Goal: Task Accomplishment & Management: Manage account settings

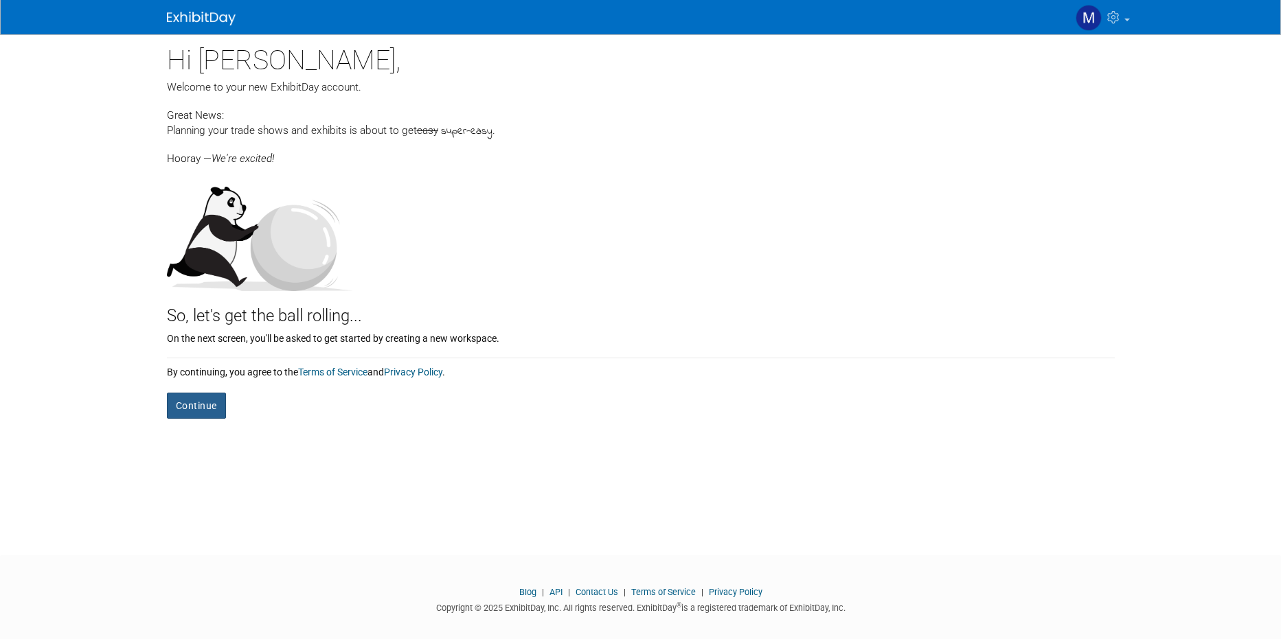
click at [200, 406] on button "Continue" at bounding box center [196, 406] width 59 height 26
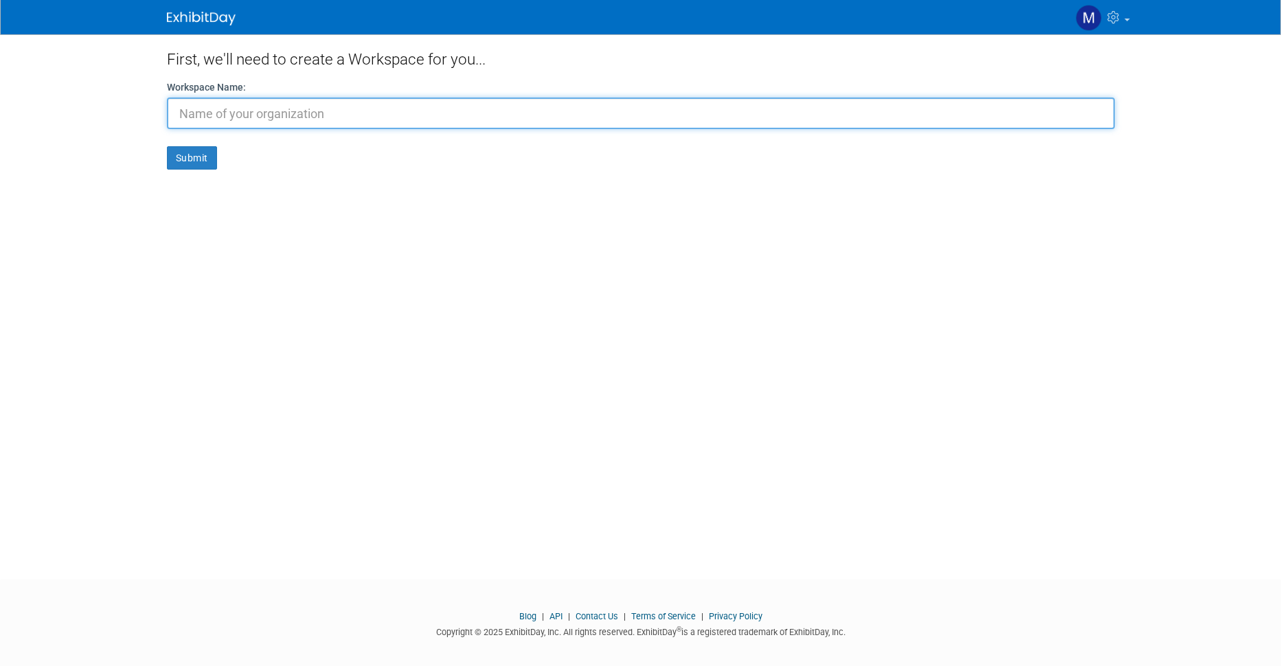
click at [400, 109] on input "text" at bounding box center [641, 114] width 948 height 32
click at [319, 114] on input "text" at bounding box center [641, 114] width 948 height 32
paste input "imaginelec"
click at [183, 111] on input "imaginelec" at bounding box center [641, 114] width 948 height 32
paste input "MAGINELEC"
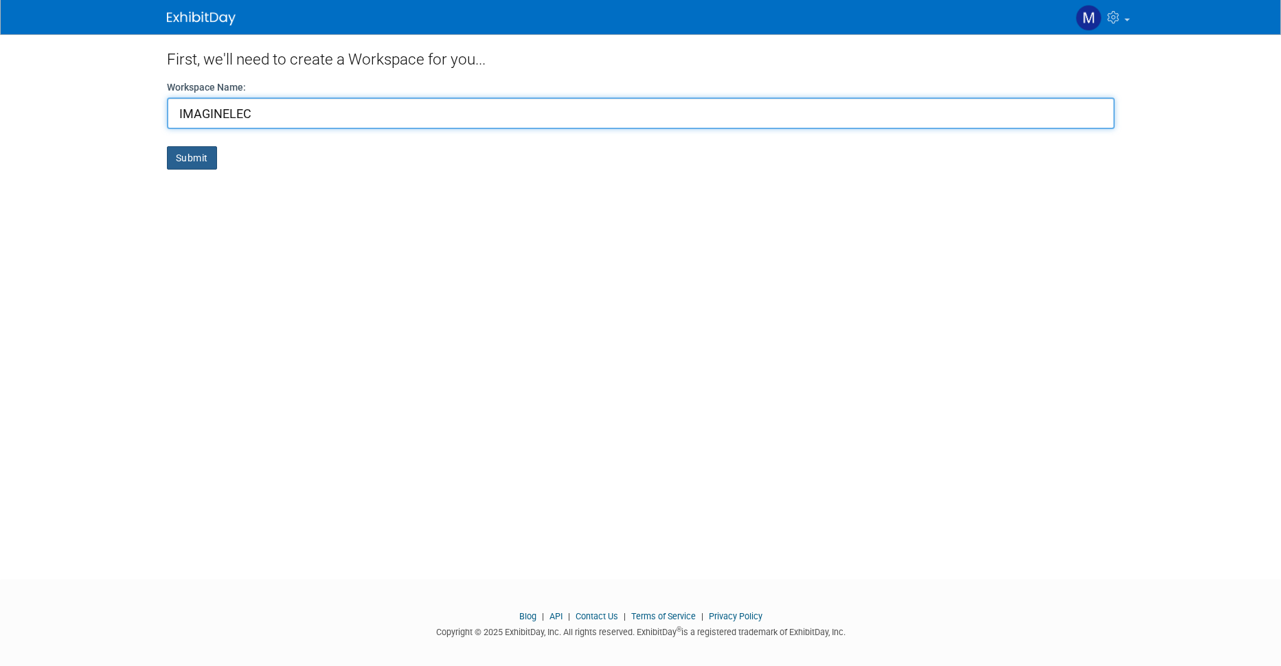
type input "IMAGINELEC"
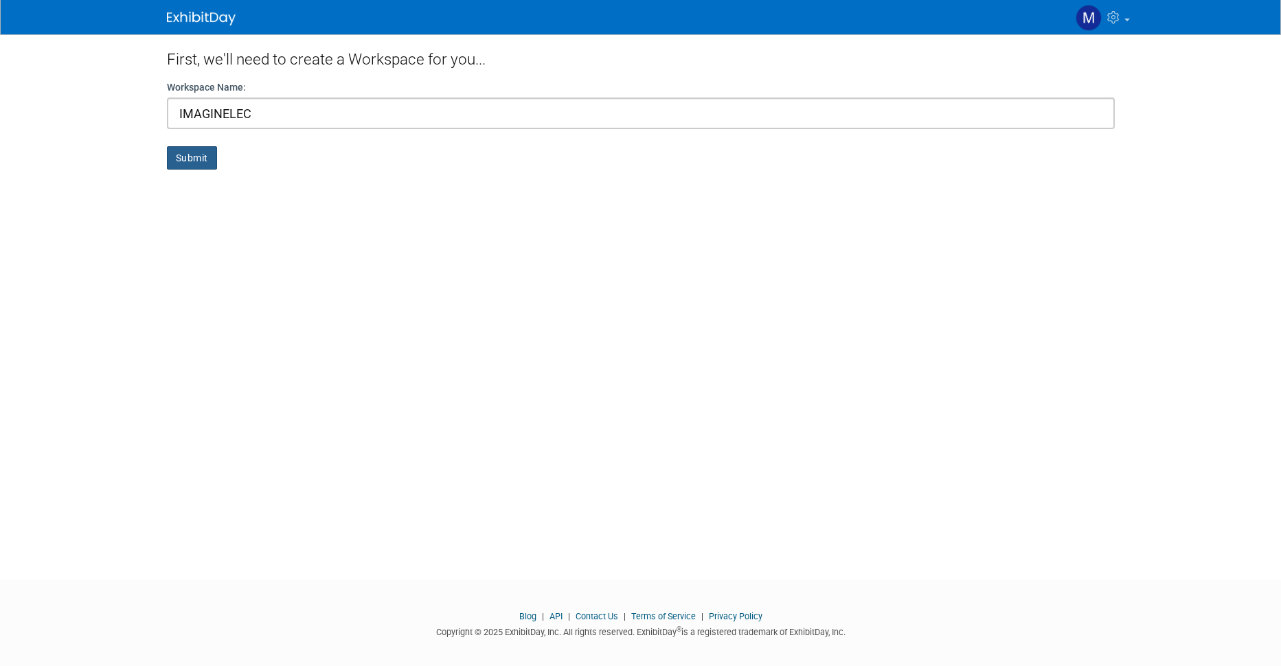
click at [187, 153] on button "Submit" at bounding box center [192, 157] width 50 height 23
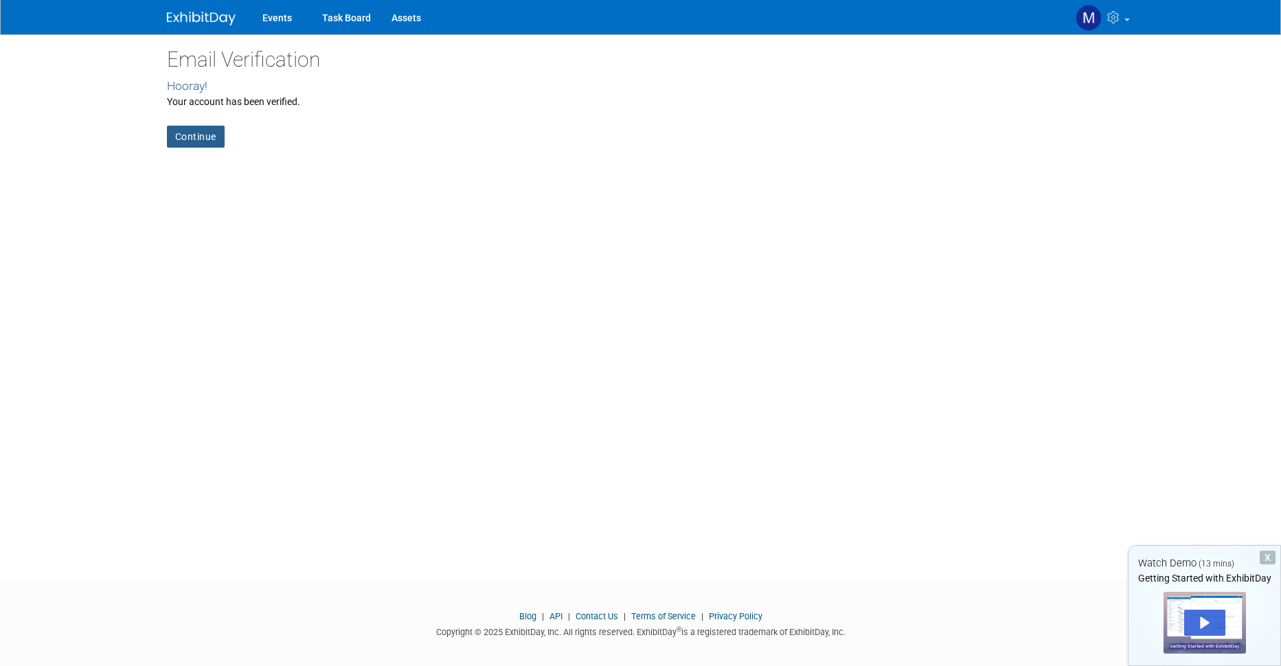
click at [192, 134] on link "Continue" at bounding box center [196, 137] width 58 height 22
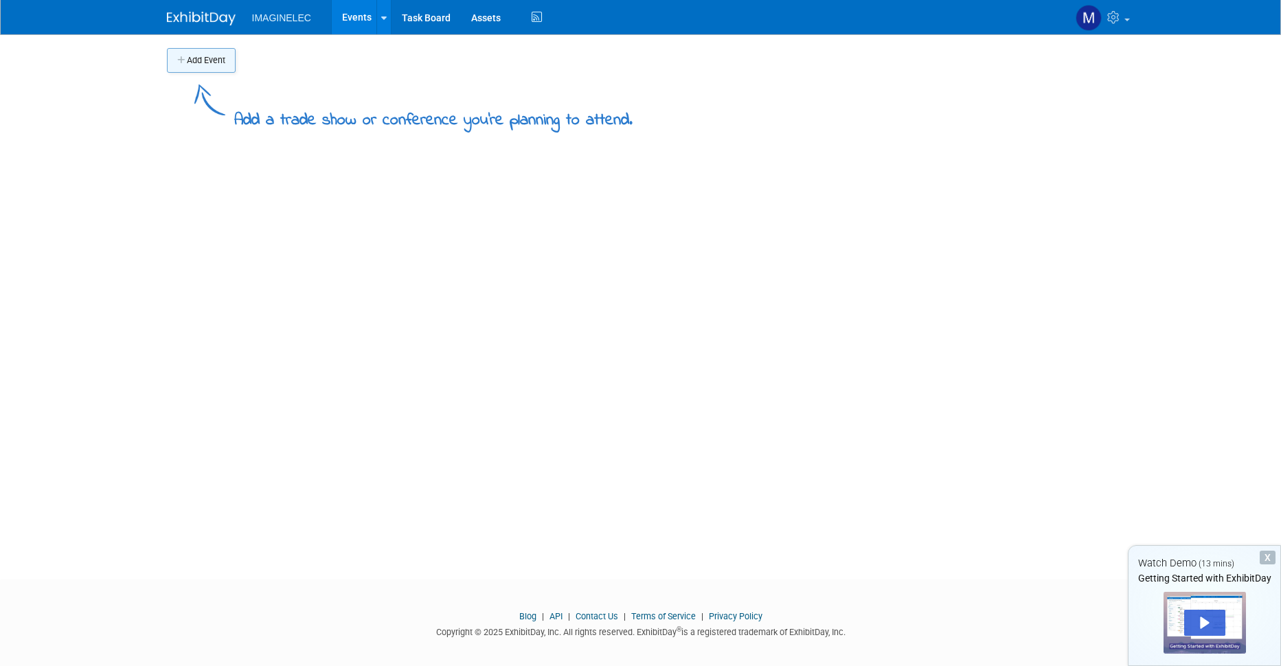
click at [207, 57] on button "Add Event" at bounding box center [201, 60] width 69 height 25
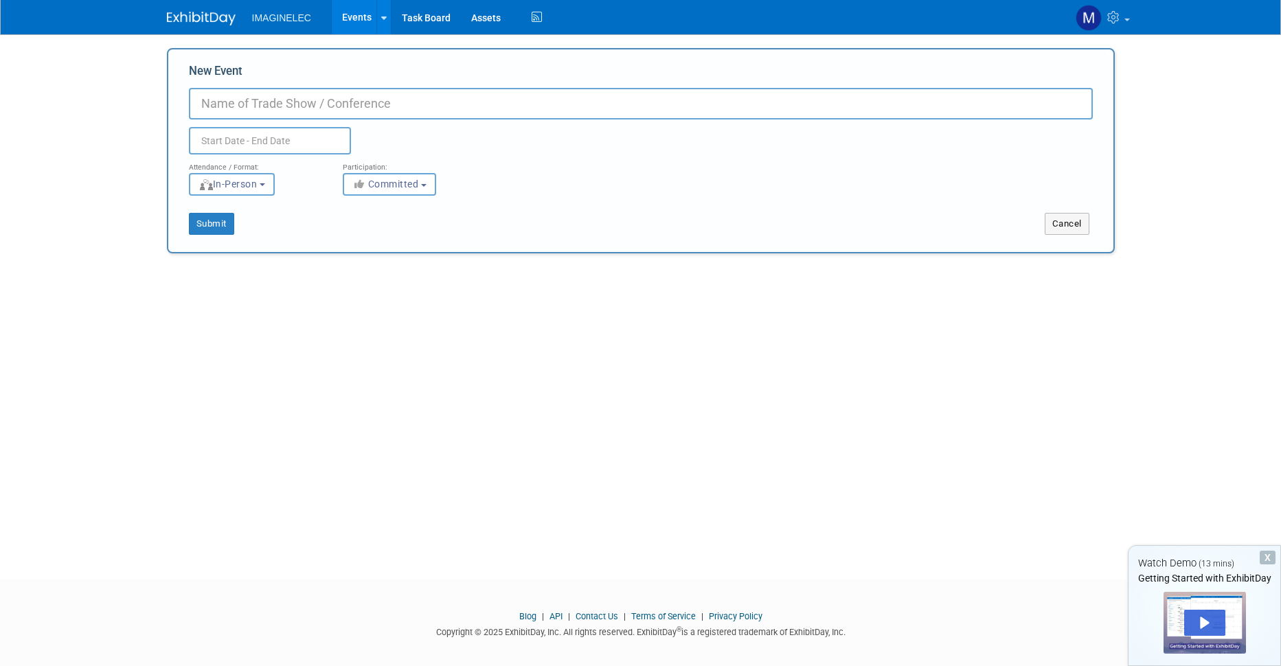
click at [276, 102] on input "New Event" at bounding box center [641, 104] width 904 height 32
paste input "IMAGINELEC"
type input "IMAGINELEC"
click at [270, 144] on input "text" at bounding box center [270, 140] width 162 height 27
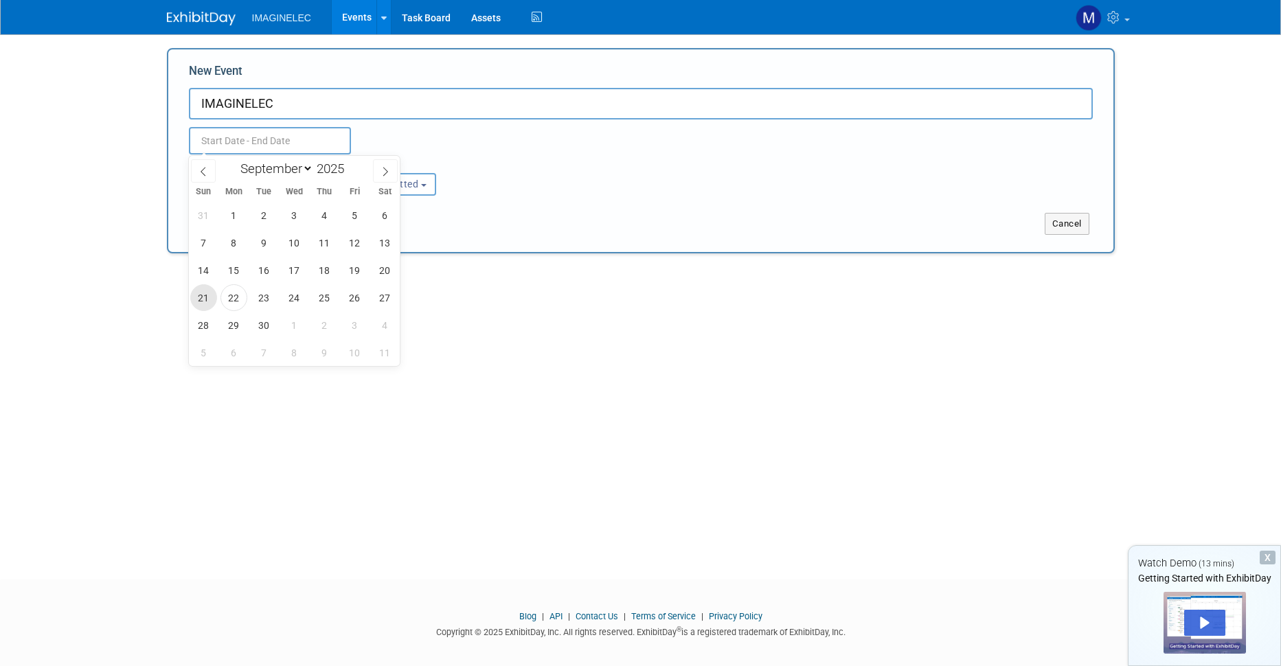
click at [202, 299] on span "21" at bounding box center [203, 297] width 27 height 27
click at [265, 323] on span "30" at bounding box center [264, 325] width 27 height 27
type input "Sep 21, 2025 to Sep 30, 2025"
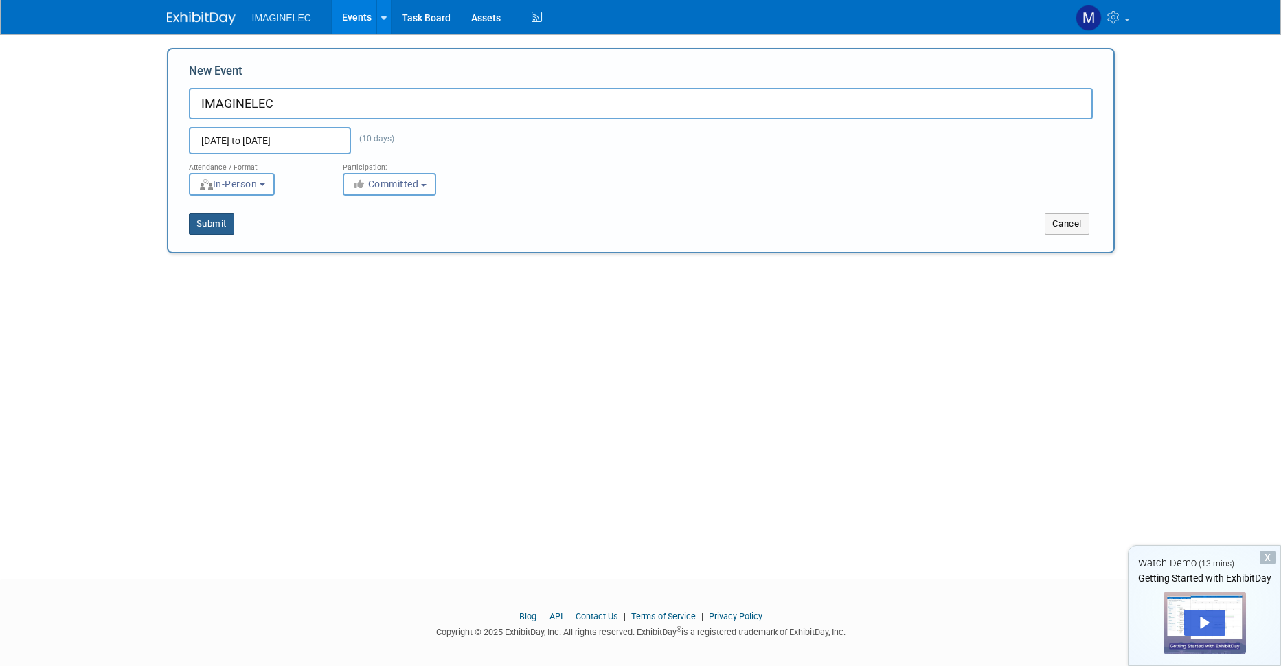
click at [213, 222] on button "Submit" at bounding box center [211, 224] width 45 height 22
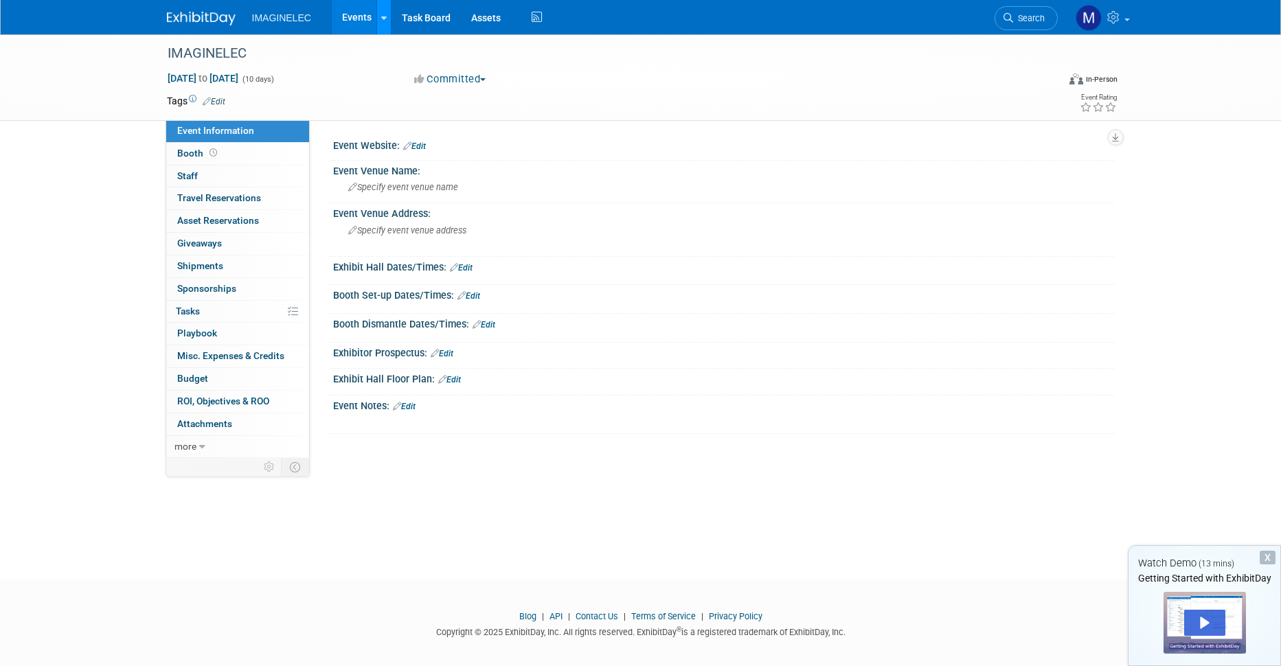
click at [386, 21] on link at bounding box center [383, 17] width 14 height 34
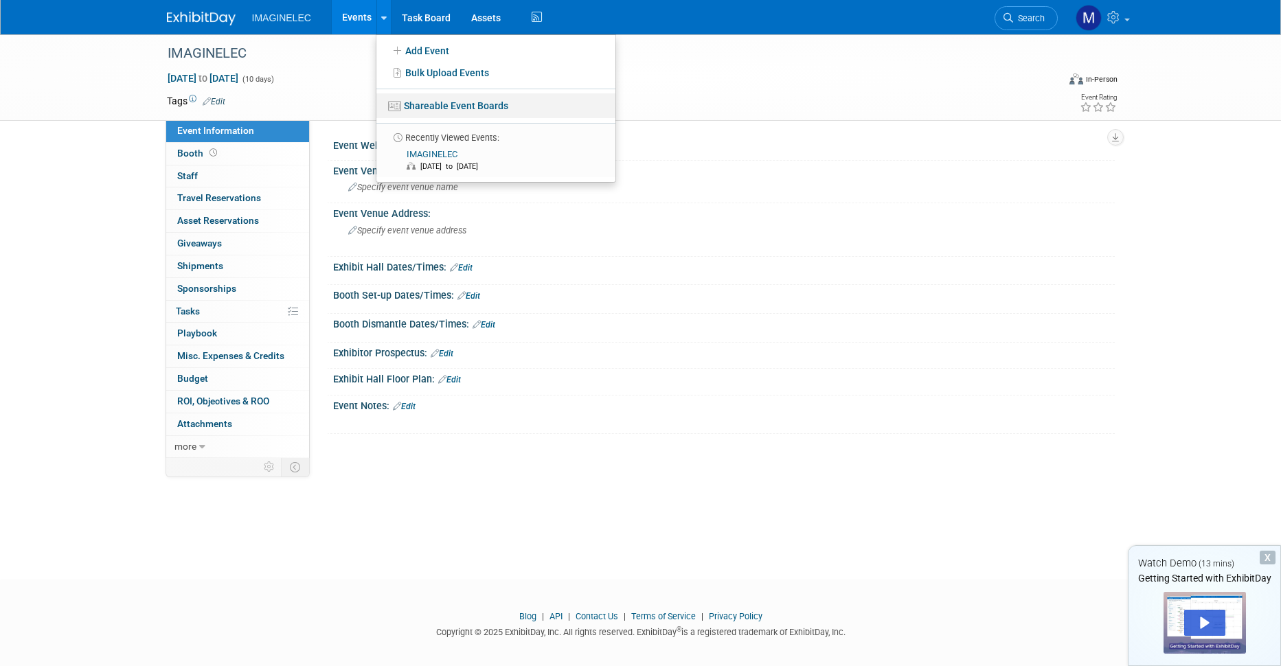
click at [429, 102] on link "Shareable Event Boards" at bounding box center [495, 105] width 239 height 25
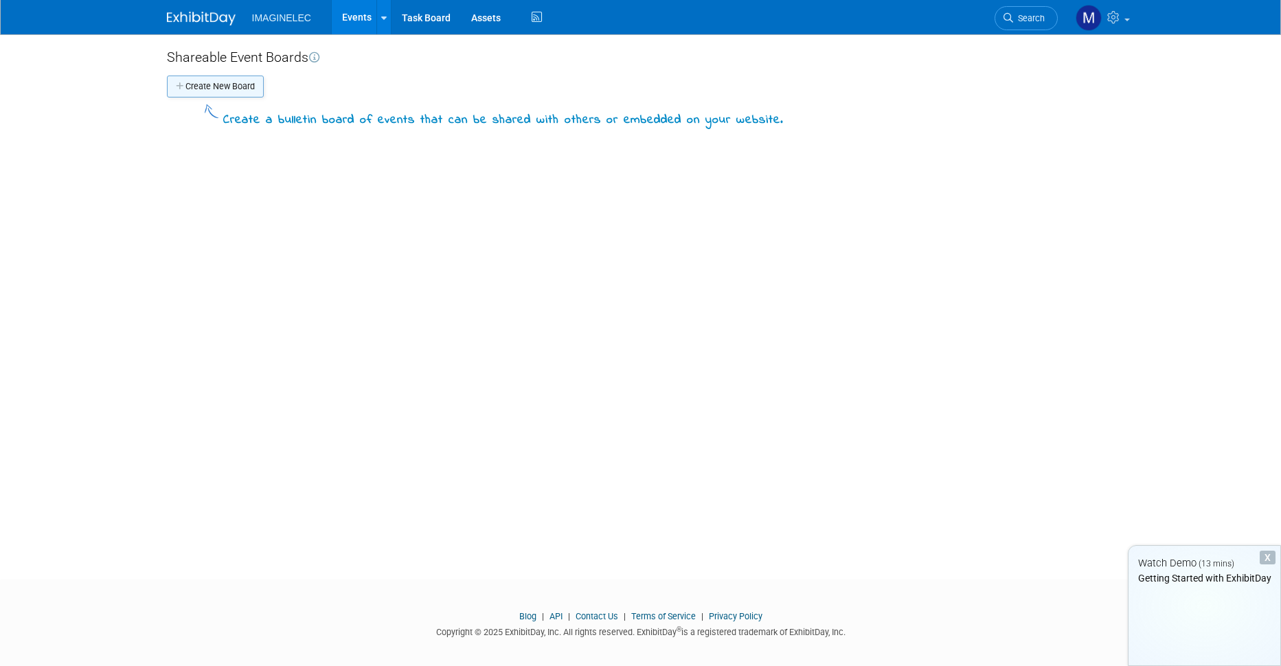
click at [216, 91] on button "Create New Board" at bounding box center [215, 87] width 97 height 22
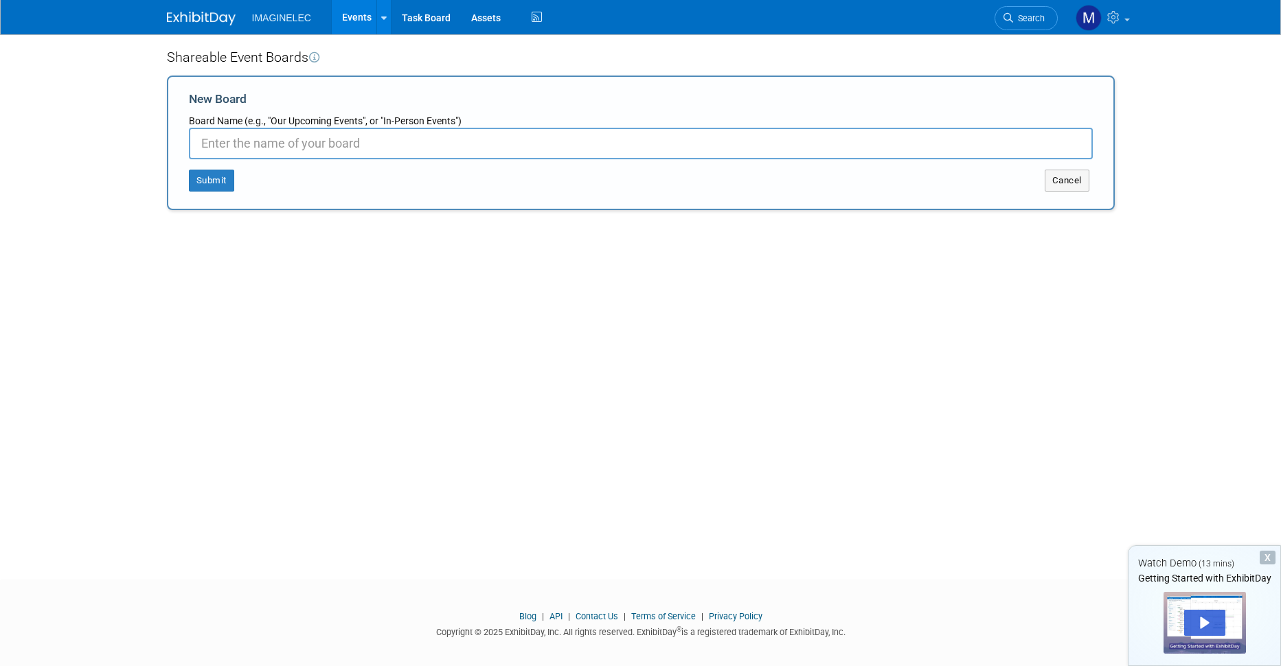
paste input "IMAGINELEC"
type input "IMAGINELEC"
click at [203, 183] on button "Submit" at bounding box center [211, 181] width 45 height 22
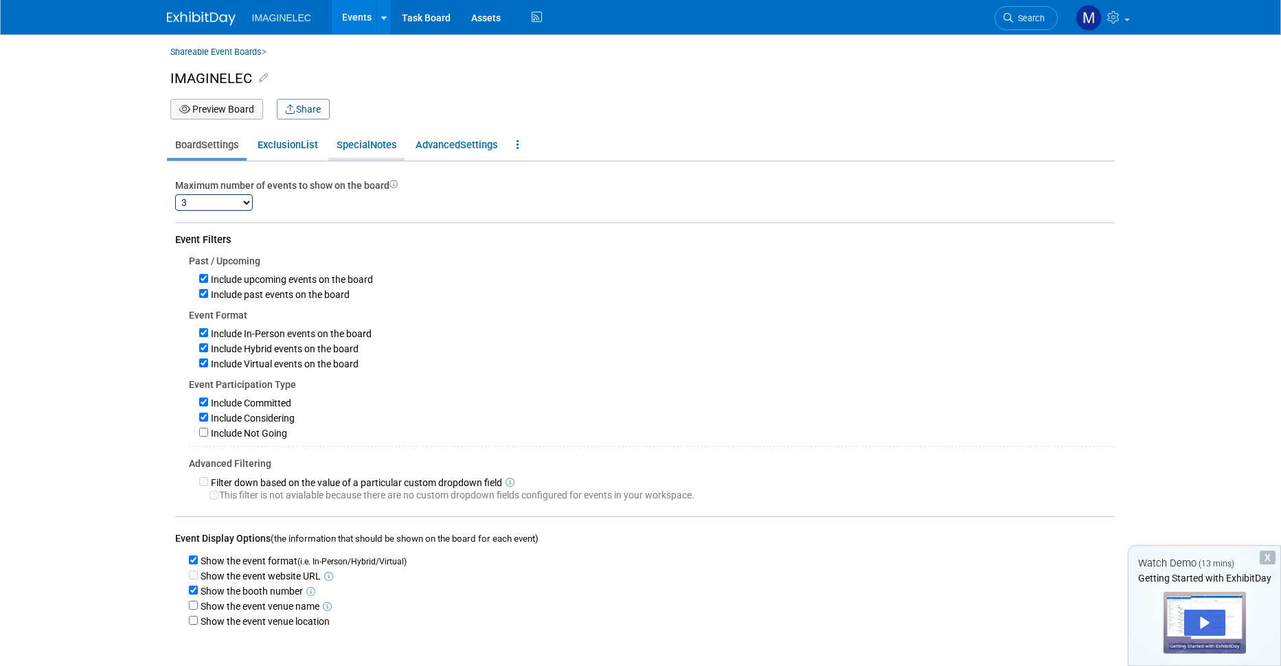
click at [379, 142] on link "Special Notes" at bounding box center [366, 145] width 76 height 26
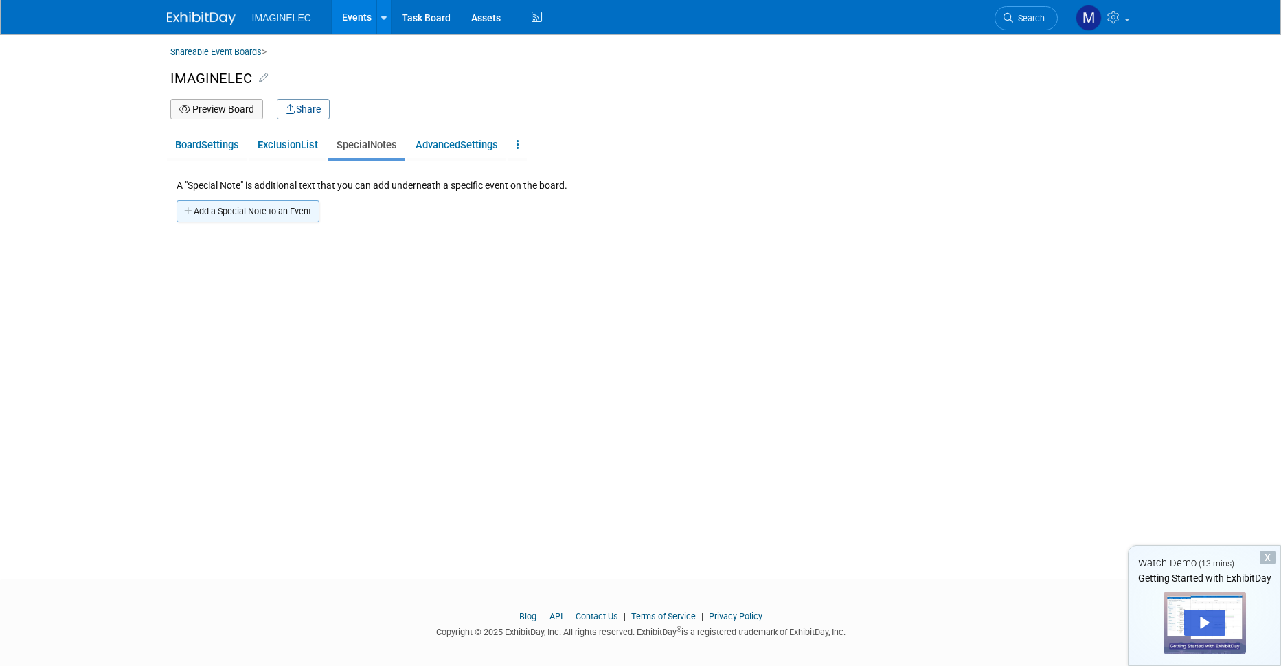
click at [246, 209] on button "Add a Special Note to an Event" at bounding box center [248, 212] width 143 height 22
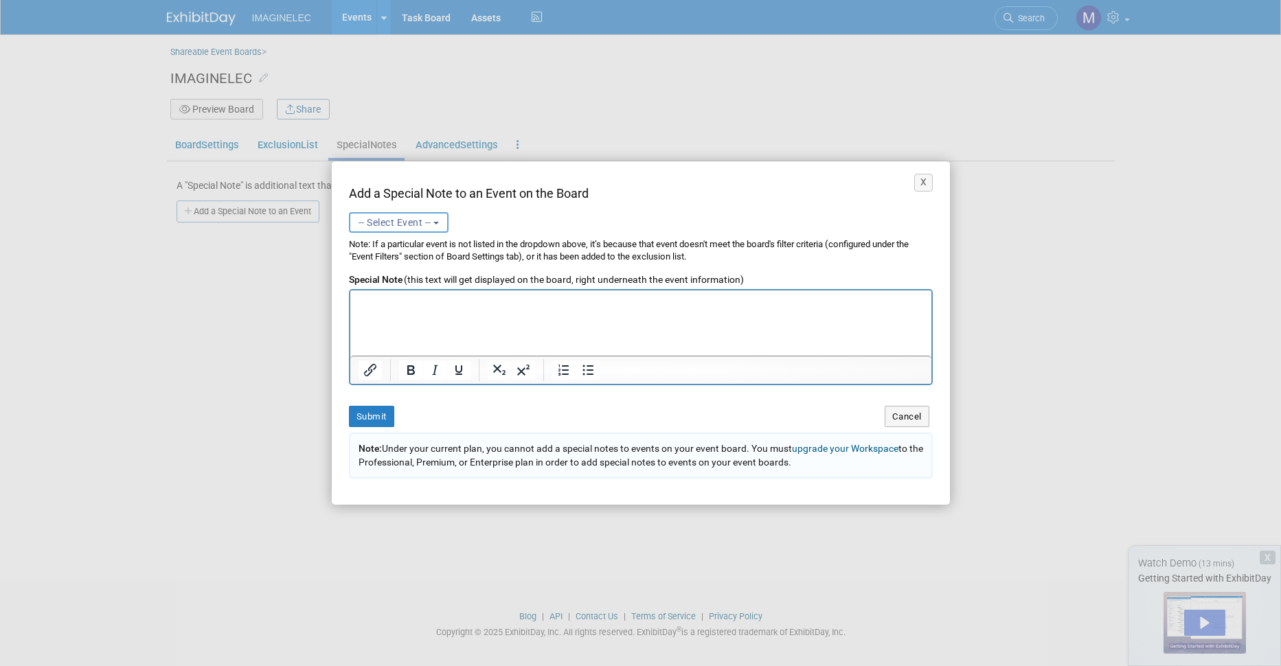
click at [424, 227] on span "-- Select Event --" at bounding box center [394, 222] width 73 height 11
click at [398, 277] on label "IMAGINELEC (Upcoming) Sep 21, 2025 to Sep 30, 2025 Committed" at bounding box center [415, 280] width 118 height 32
click at [352, 277] on input "IMAGINELEC (Upcoming) Sep 21, 2025 to Sep 30, 2025 Committed" at bounding box center [347, 273] width 9 height 9
select select "11156072"
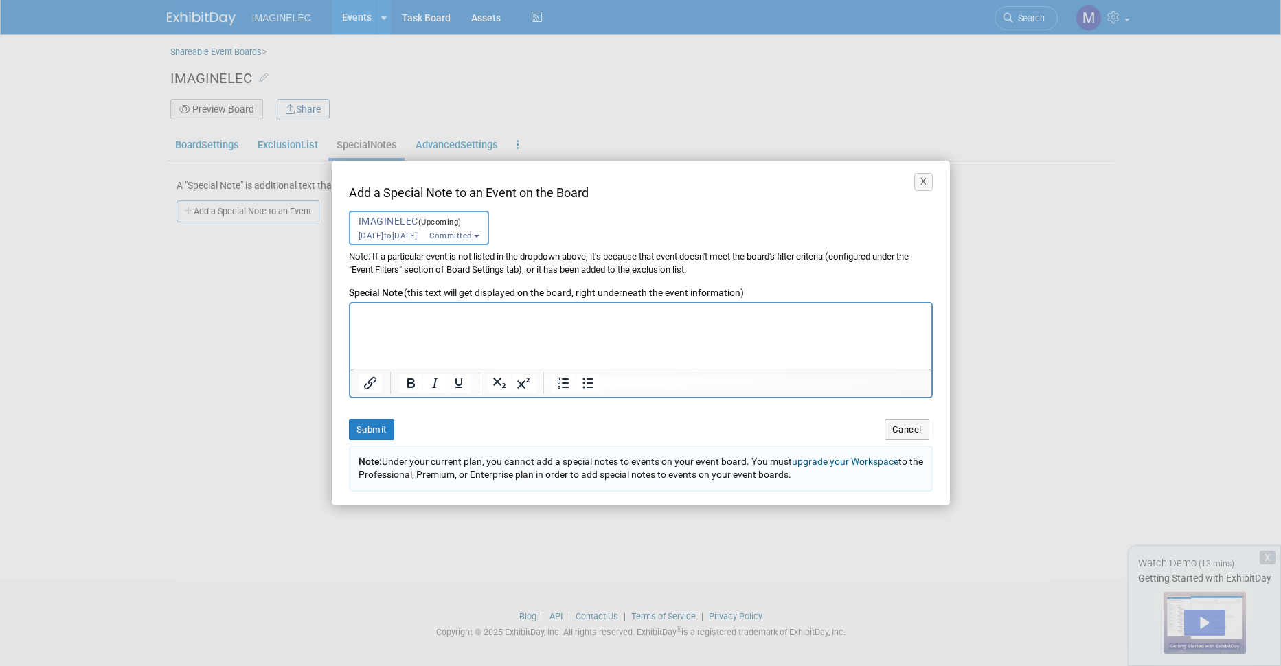
click at [429, 316] on p "Rich Text Area. Press ALT-0 for help." at bounding box center [640, 314] width 567 height 13
click at [441, 321] on html "DOCUMENTS COMMERCIAUX SÉCURISÉS" at bounding box center [640, 312] width 581 height 19
click at [572, 315] on p "DOCUMENTS COMMERCIAUX SÉCURISÉS" at bounding box center [640, 314] width 567 height 13
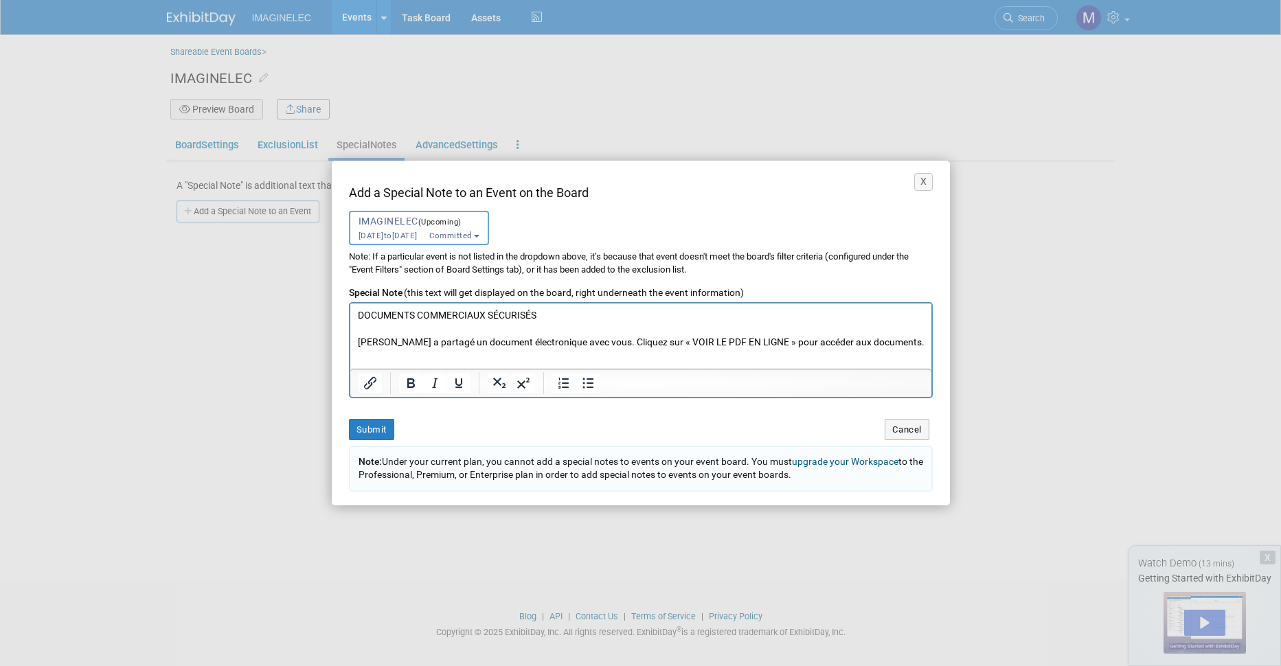
scroll to position [10, 0]
click at [481, 348] on p "Marie-Émilie Fourmond a partagé un document électronique avec vous. Cliquez sur…" at bounding box center [640, 341] width 567 height 13
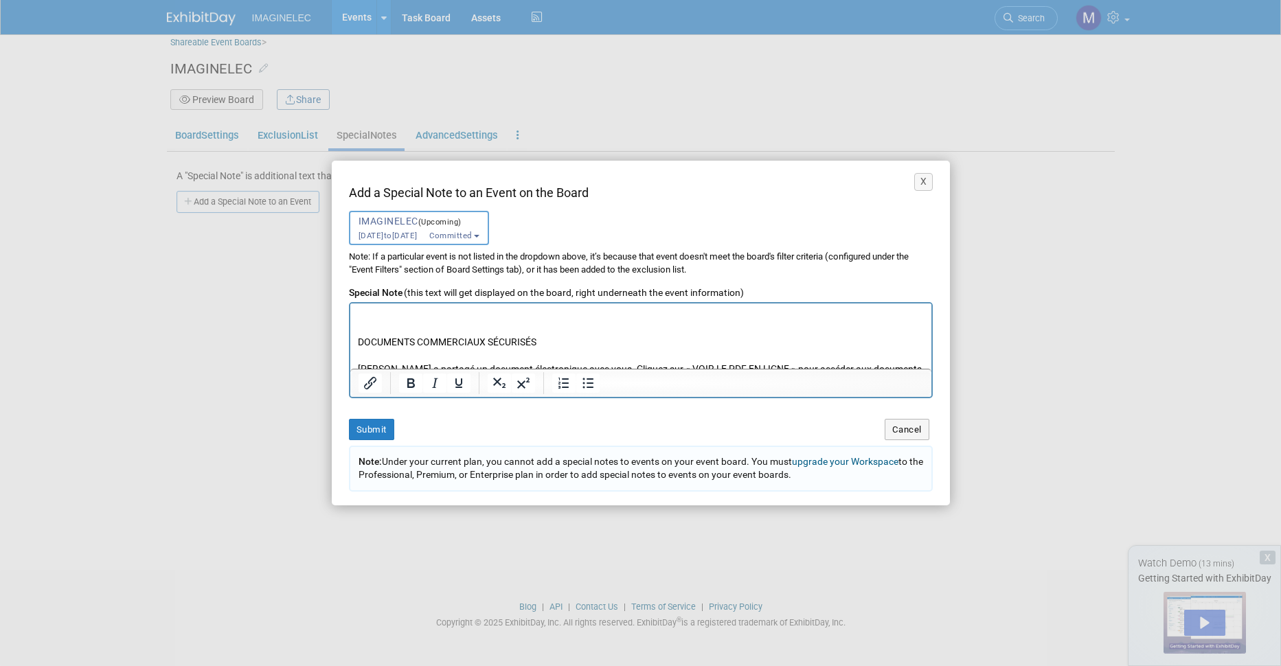
scroll to position [47, 0]
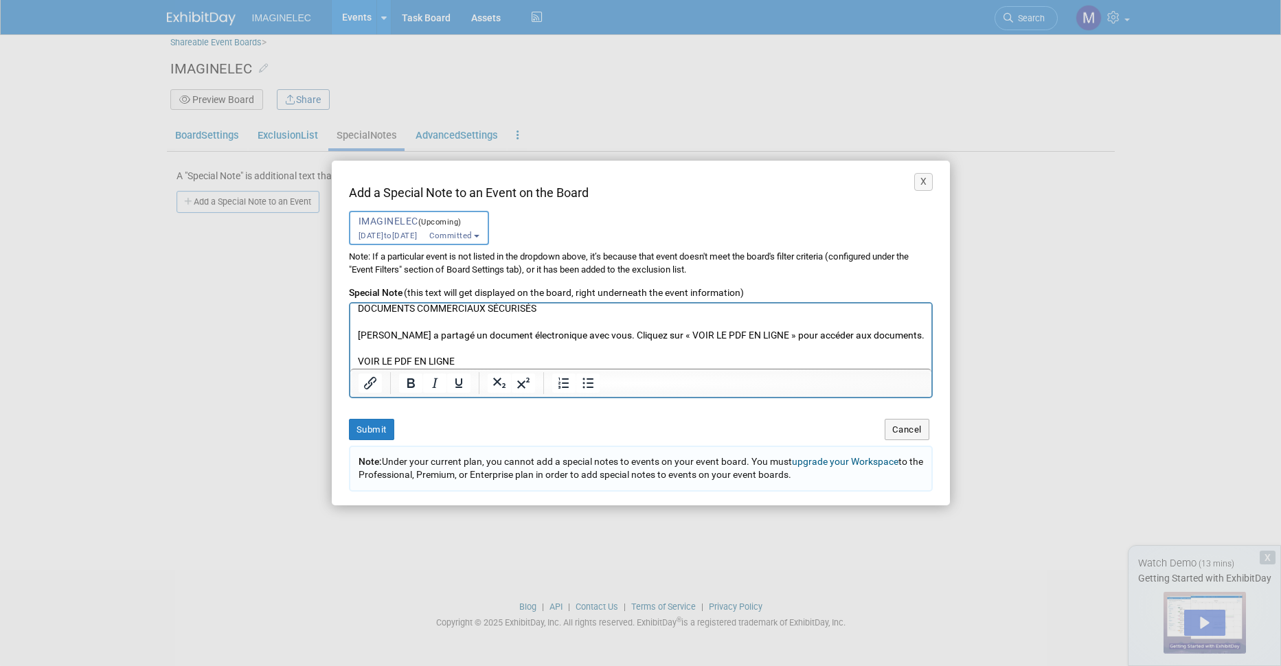
click at [487, 359] on p "VOIR LE PDF EN LIGNE" at bounding box center [640, 360] width 567 height 13
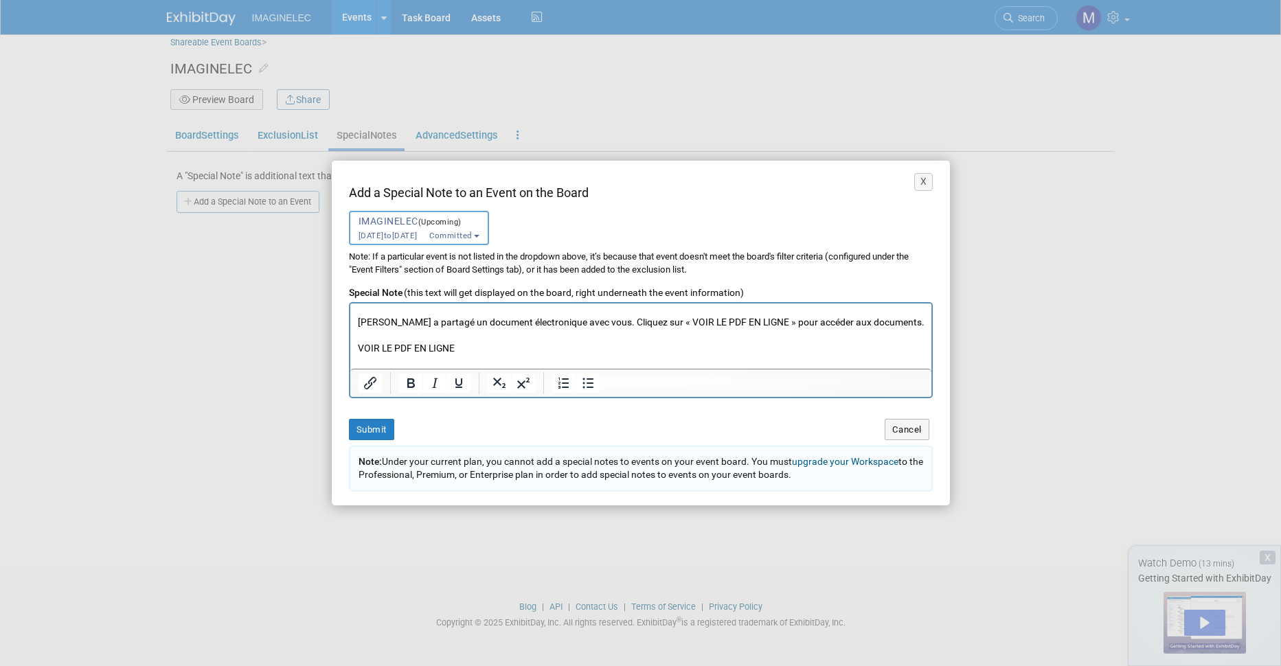
scroll to position [87, 0]
click at [442, 356] on p "Cordialement," at bounding box center [640, 361] width 567 height 13
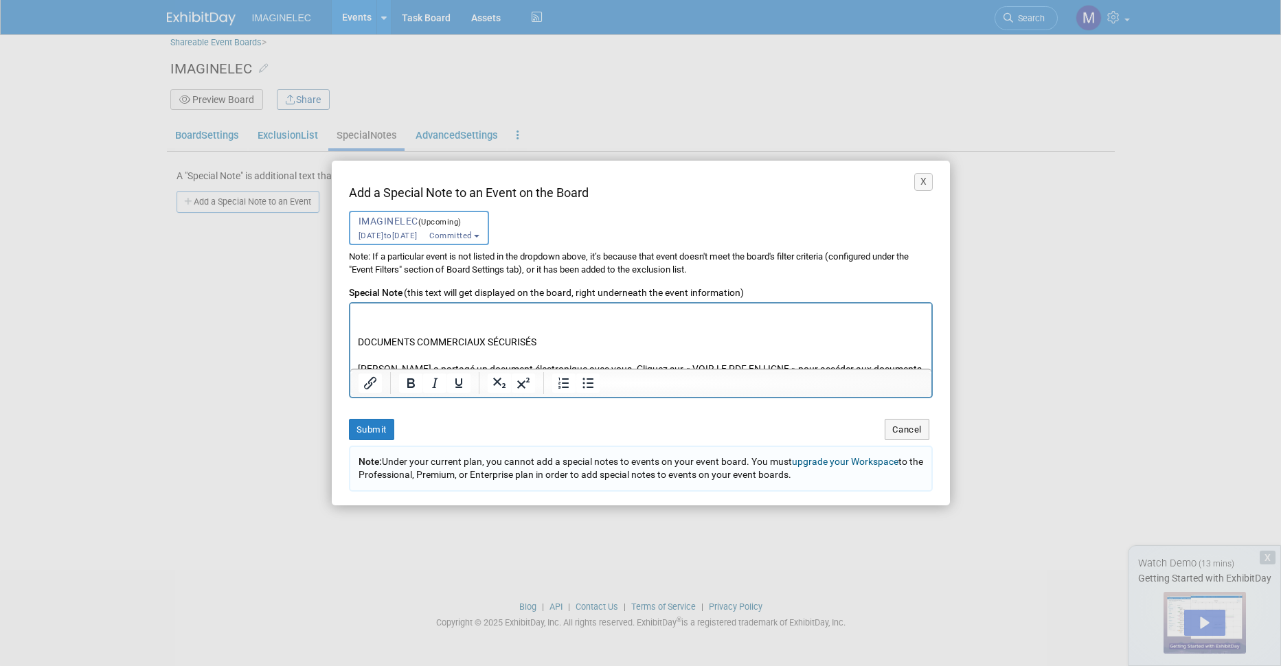
scroll to position [69, 0]
click at [431, 319] on p "Rich Text Area. Press ALT-0 for help." at bounding box center [640, 312] width 567 height 13
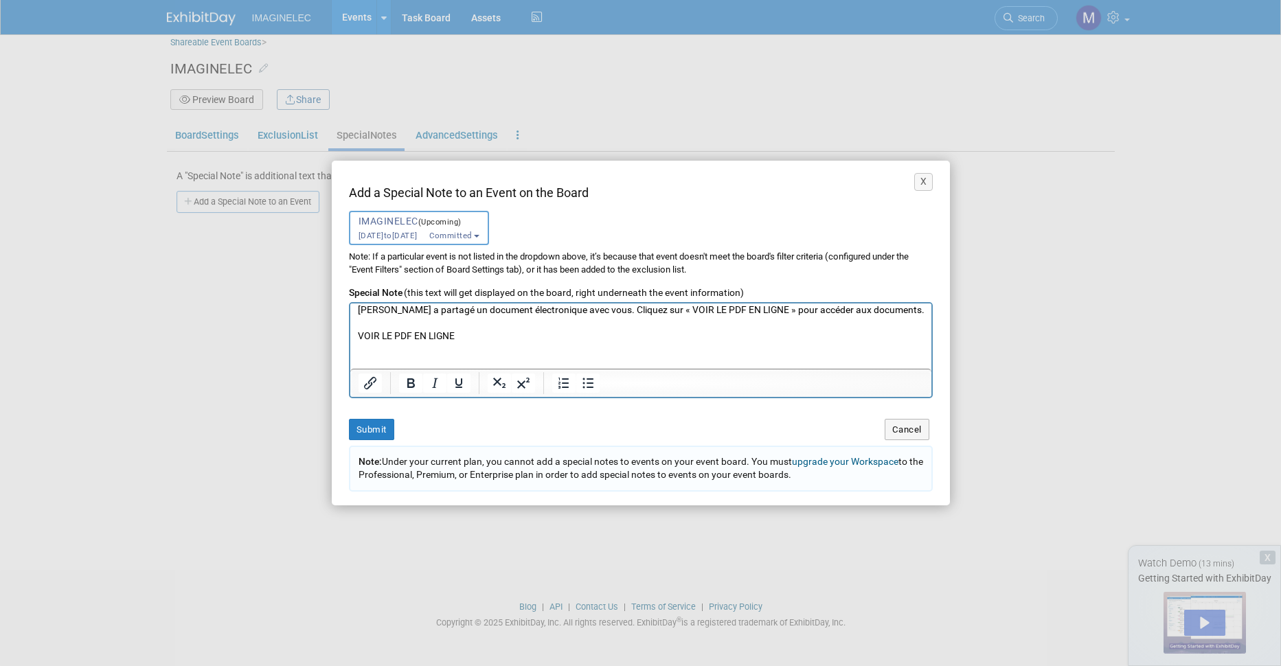
scroll to position [46, 0]
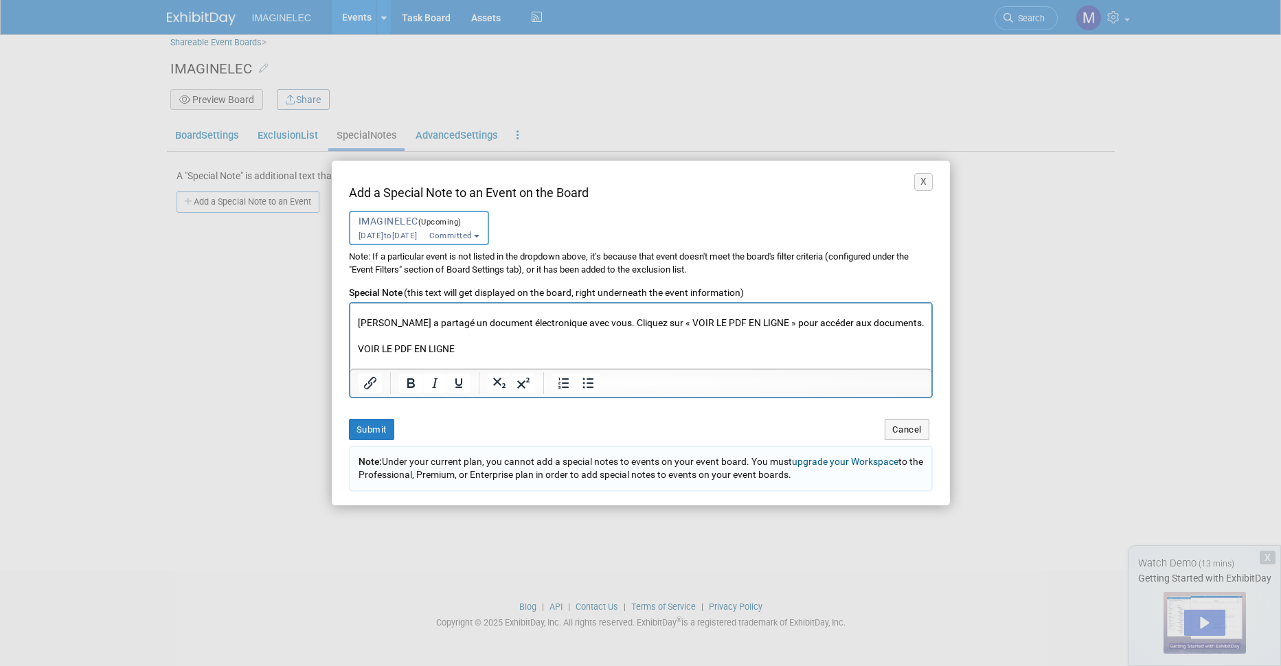
click at [446, 320] on p "Marie-Émilie Fourmond a partagé un document électronique avec vous. Cliquez sur…" at bounding box center [640, 322] width 567 height 13
click at [455, 321] on p "Marie-Émilie Fourmond a partagé un document électronique avec vous. Cliquez sur…" at bounding box center [640, 322] width 567 height 13
drag, startPoint x: 455, startPoint y: 321, endPoint x: 357, endPoint y: 320, distance: 97.5
click at [360, 321] on p "Marie-Émilie Fourmond a partagé un document électronique avec vous. Cliquez sur…" at bounding box center [640, 322] width 567 height 13
copy p "Marie-Émilie Fourmond"
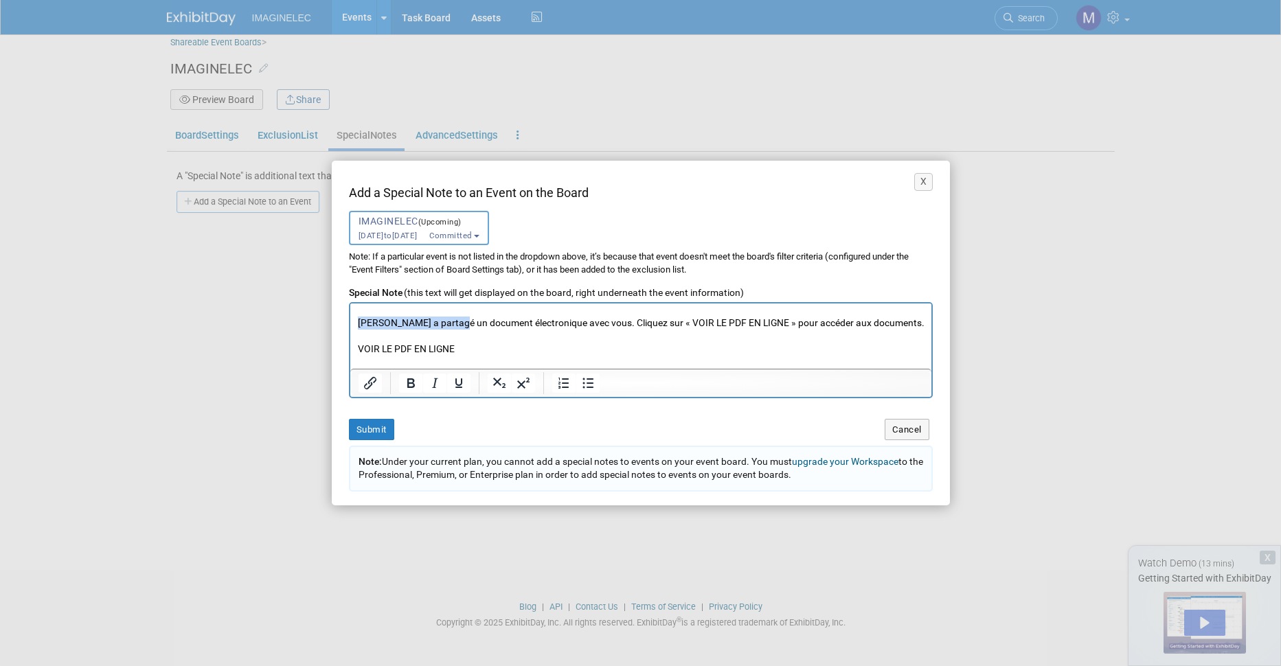
click at [447, 342] on p "Rich Text Area. Press ALT-0 for help." at bounding box center [640, 335] width 567 height 13
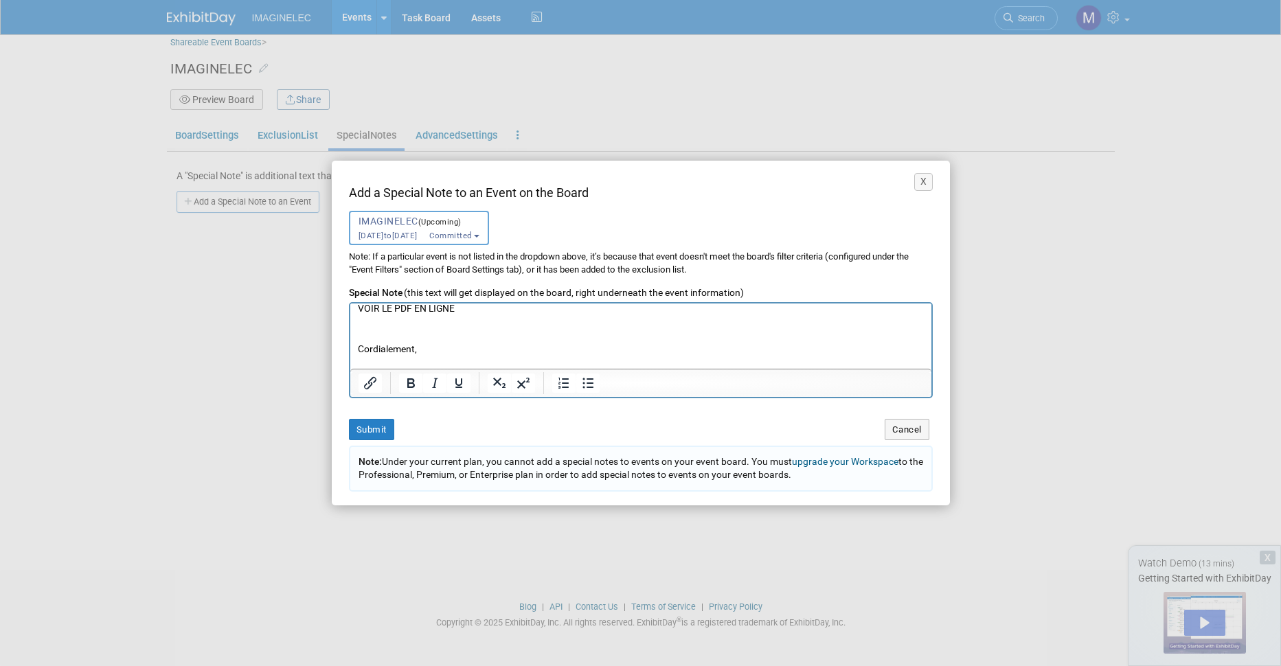
click at [394, 361] on p "Rich Text Area. Press ALT-0 for help." at bounding box center [640, 361] width 567 height 13
click at [468, 359] on p "Marie-Émilie Fourmond" at bounding box center [640, 361] width 567 height 13
copy body "DOCUMENTS COMMERCIAUX SÉCURISÉS Marie-Émilie Fourmond a partagé un document éle…"
click at [392, 321] on p "Rich Text Area. Press ALT-0 for help." at bounding box center [640, 321] width 567 height 13
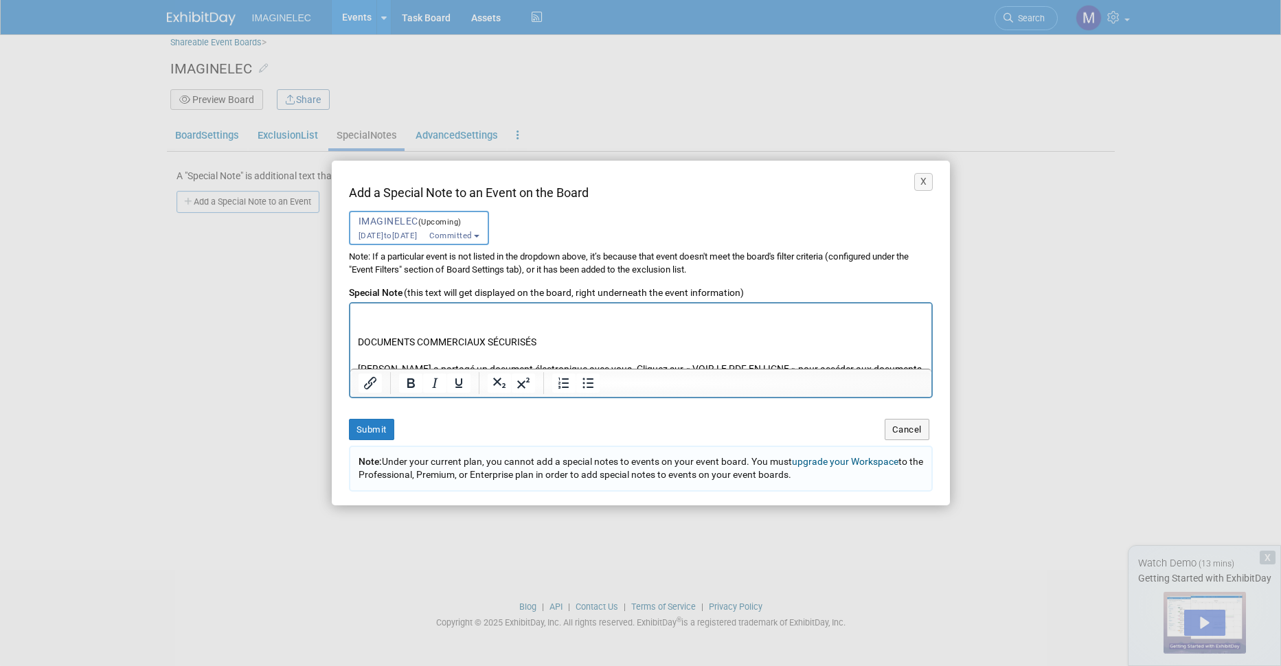
click at [382, 312] on p "Rich Text Area. Press ALT-0 for help." at bounding box center [640, 314] width 567 height 13
click at [440, 355] on p "DOCUMENTS COMMERCIAUX SÉCURISÉS" at bounding box center [640, 354] width 567 height 13
click at [413, 384] on icon "Bold" at bounding box center [411, 383] width 8 height 10
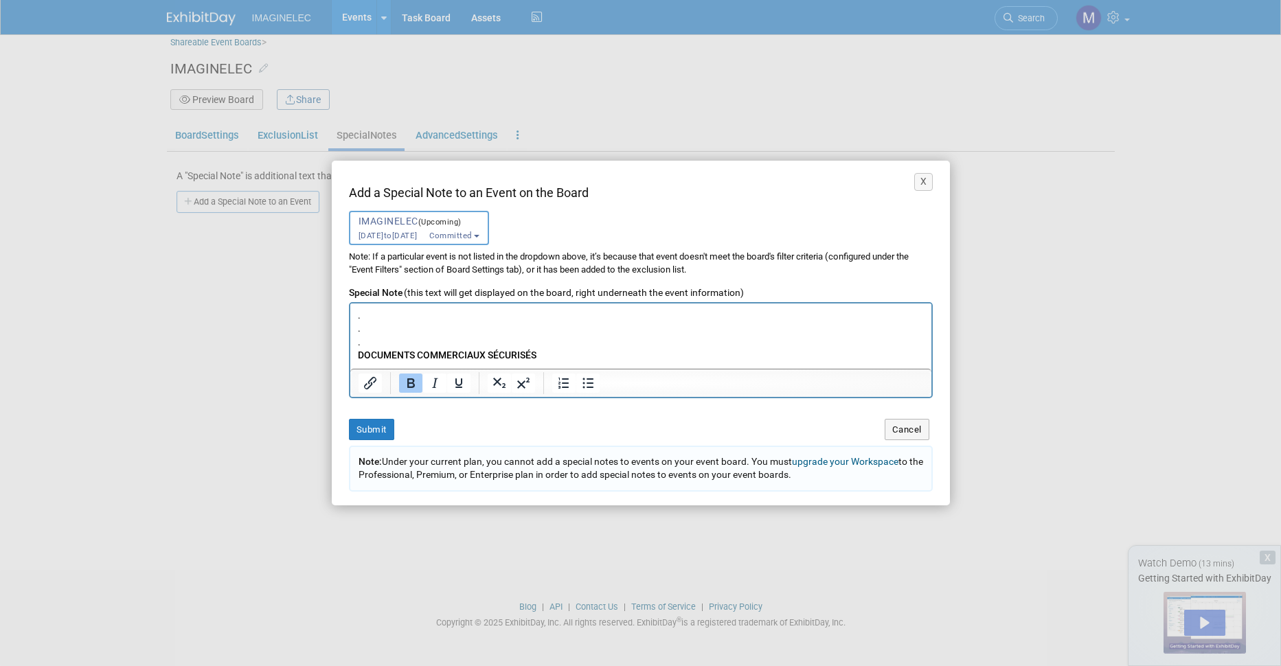
click at [433, 339] on p "." at bounding box center [640, 341] width 567 height 13
click at [555, 352] on p "DOCUMENTS COMMERCIAUX SÉCURISÉS" at bounding box center [640, 354] width 567 height 13
click at [395, 342] on p "VOIR LE PDF EN LIGNE" at bounding box center [640, 335] width 567 height 13
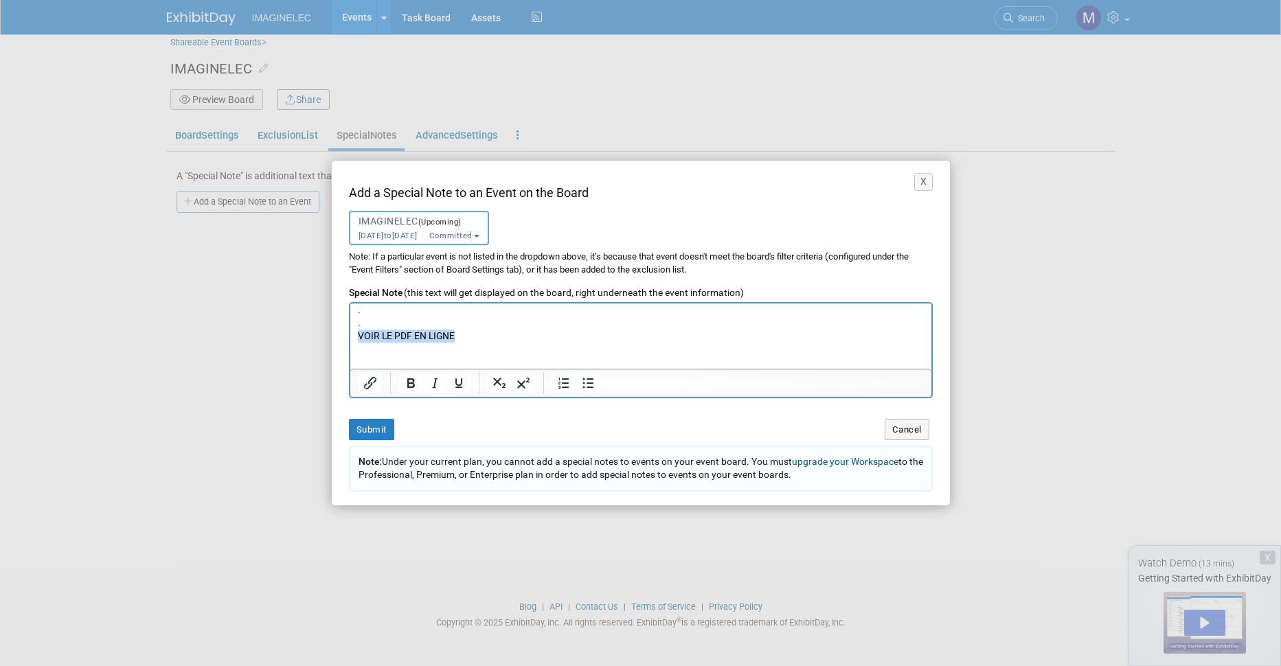
click at [395, 342] on p "VOIR LE PDF EN LIGNE" at bounding box center [640, 335] width 567 height 13
click at [408, 378] on icon "Bold" at bounding box center [410, 383] width 16 height 16
click at [455, 384] on icon "Underline" at bounding box center [459, 383] width 16 height 16
click at [464, 342] on p "VOIR LE PDF EN LIGNE" at bounding box center [640, 335] width 567 height 13
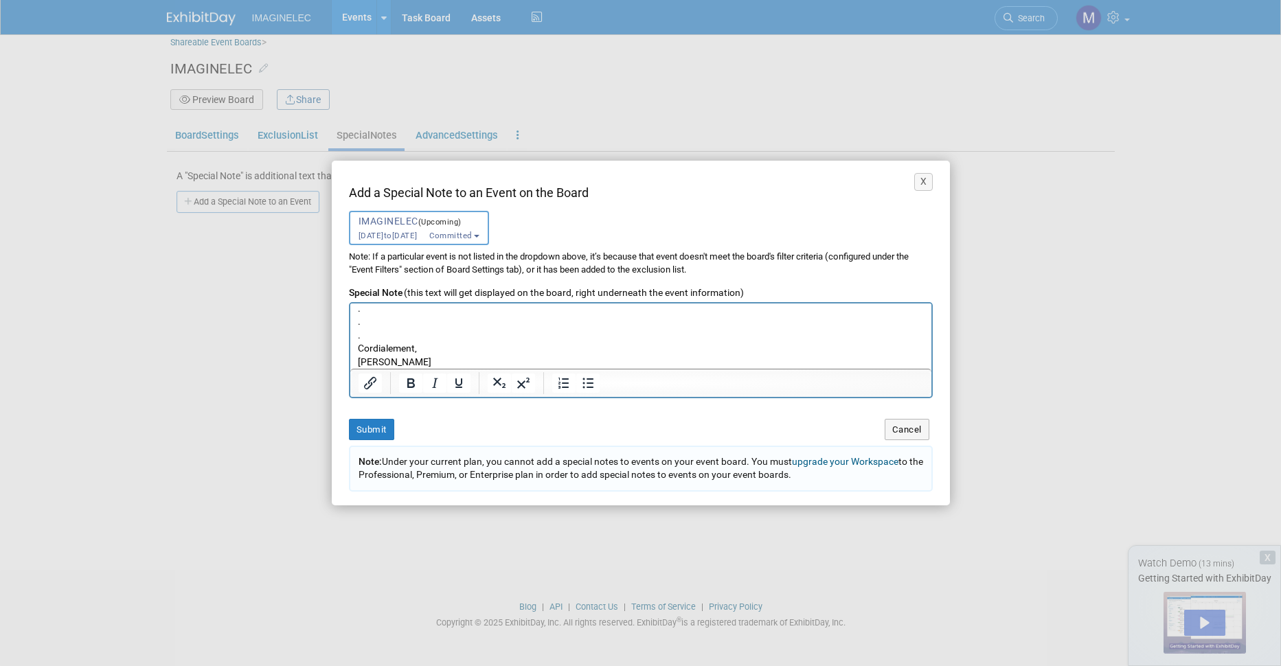
click at [438, 341] on p "." at bounding box center [640, 334] width 567 height 13
click at [436, 331] on p "." at bounding box center [640, 327] width 567 height 13
click at [444, 329] on b "VOIR LE PDF EN LIGNE" at bounding box center [405, 323] width 97 height 11
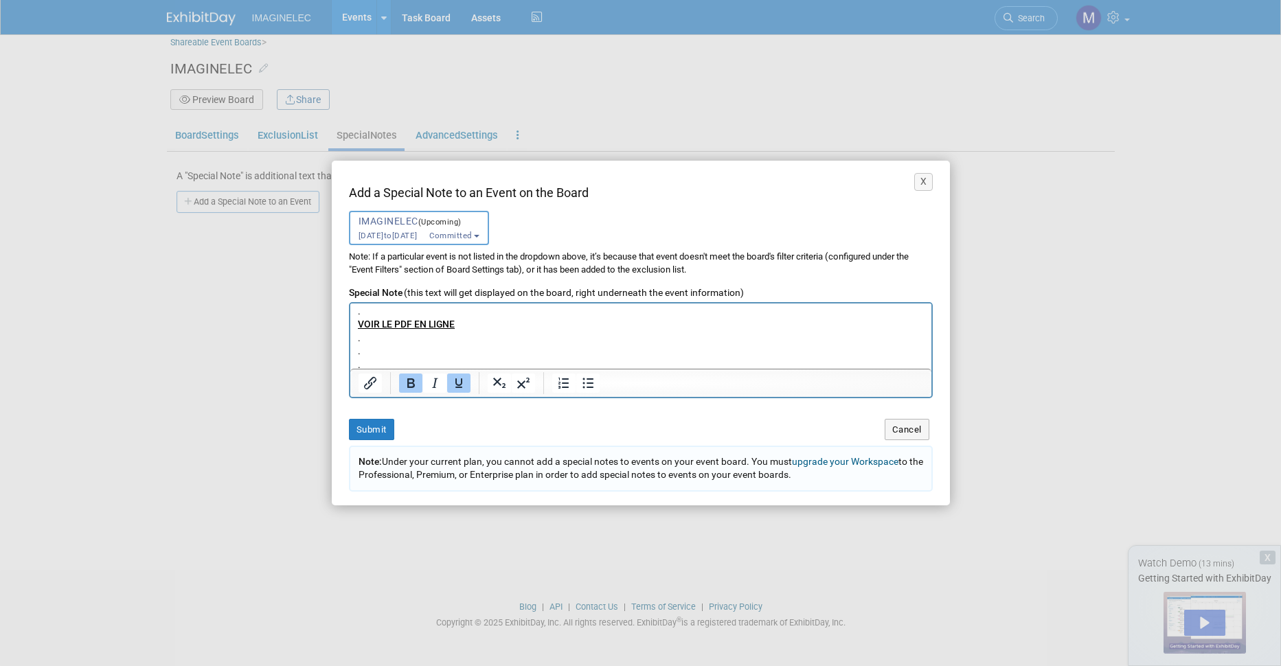
click at [437, 329] on b "VOIR LE PDF EN LIGNE" at bounding box center [405, 323] width 97 height 11
click at [369, 384] on icon "Insert/edit link" at bounding box center [370, 383] width 12 height 12
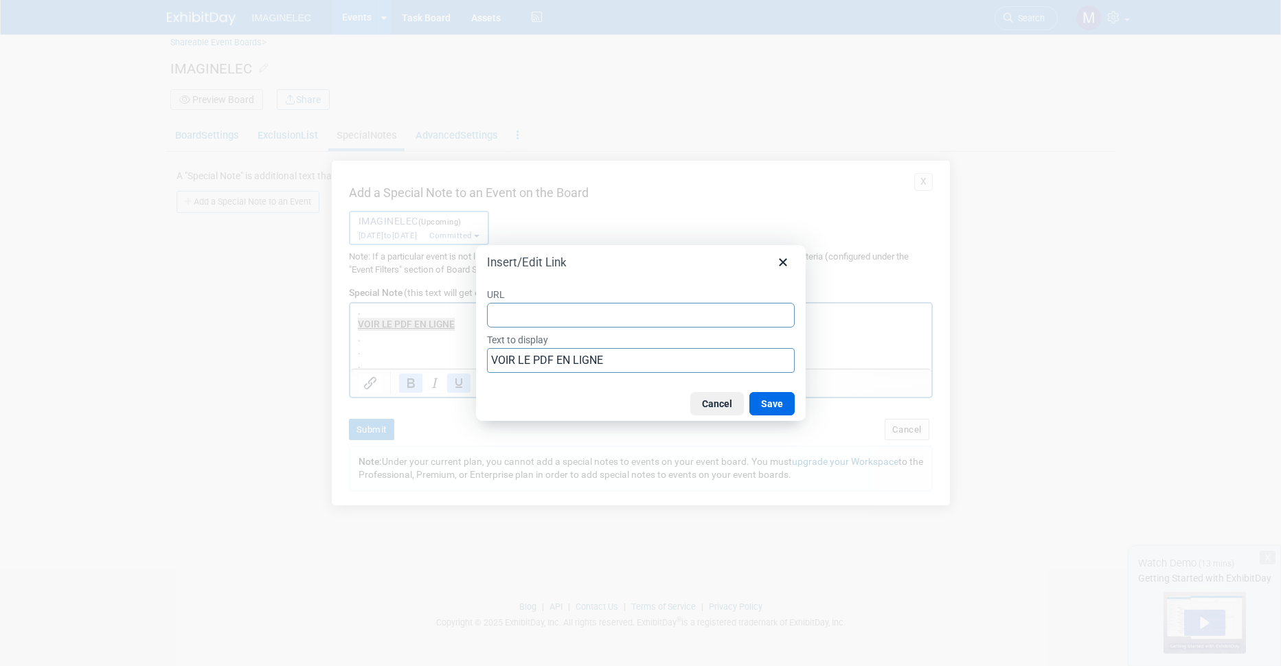
type input "https://imaginelec.eu-central-1.linodeobjects.com/index.html"
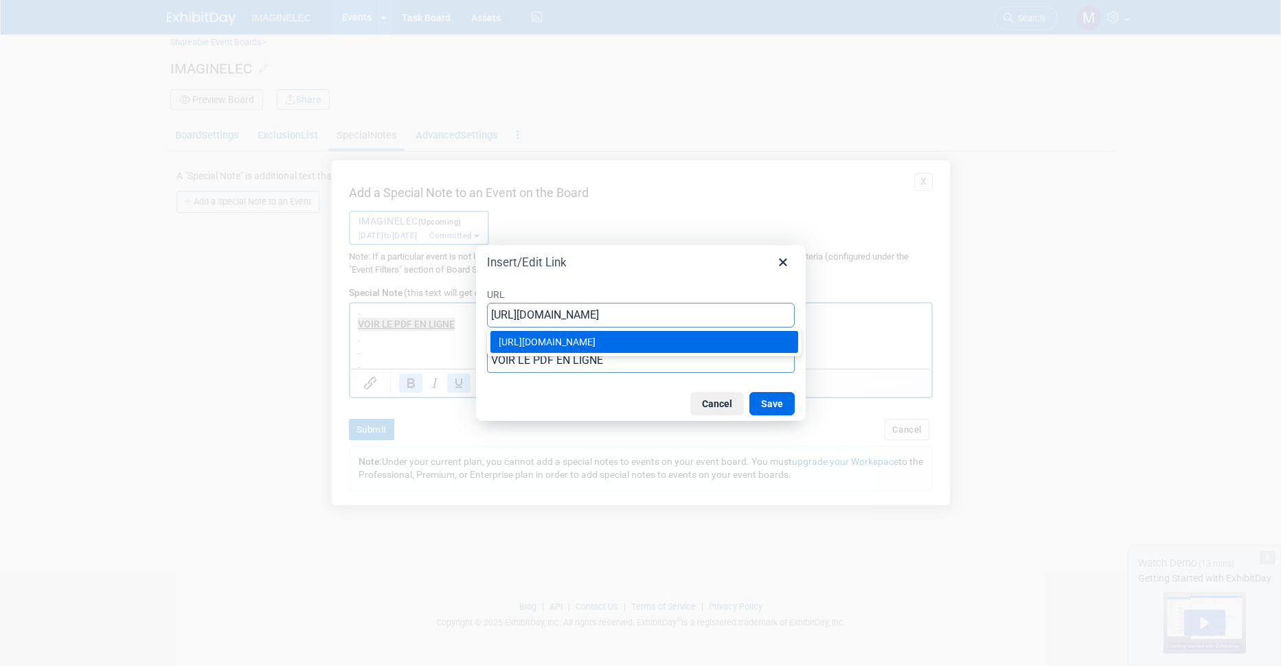
click at [737, 339] on div "https://imaginelec.eu-central-1.linodeobjects.com/index.html" at bounding box center [646, 342] width 294 height 16
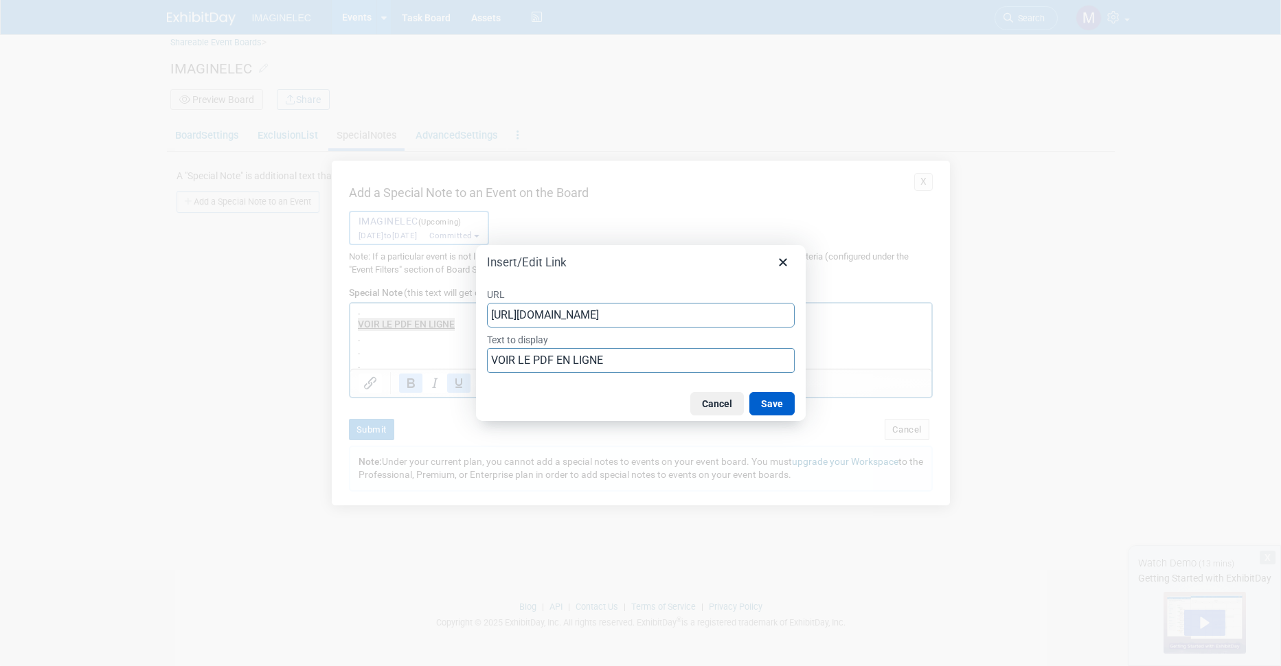
click at [773, 400] on button "Save" at bounding box center [771, 403] width 45 height 23
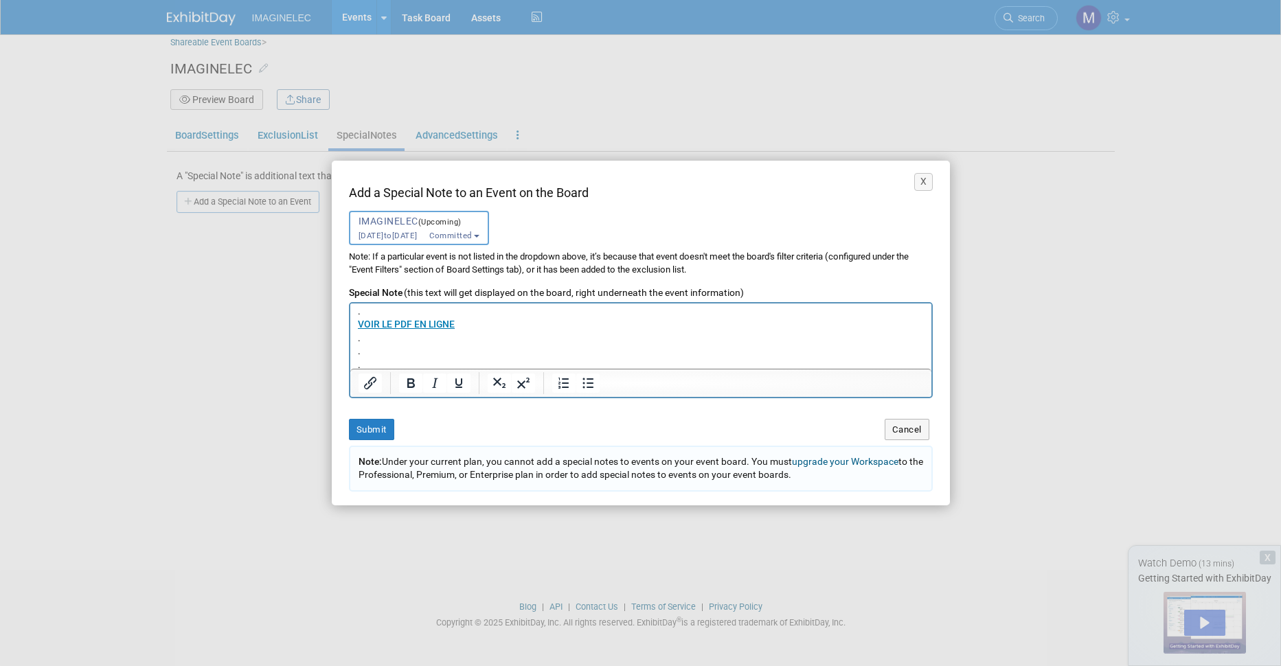
click at [658, 317] on p "." at bounding box center [640, 310] width 567 height 13
click at [376, 428] on button "Submit" at bounding box center [371, 429] width 45 height 21
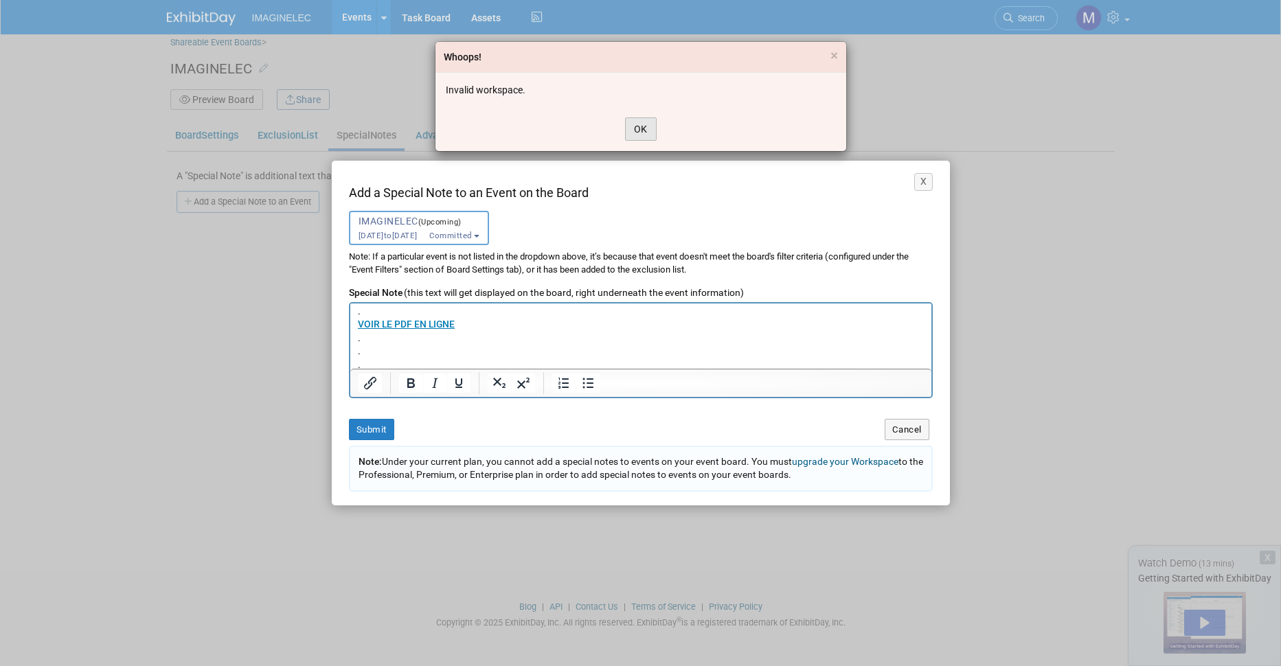
click at [645, 121] on button "OK" at bounding box center [641, 128] width 32 height 23
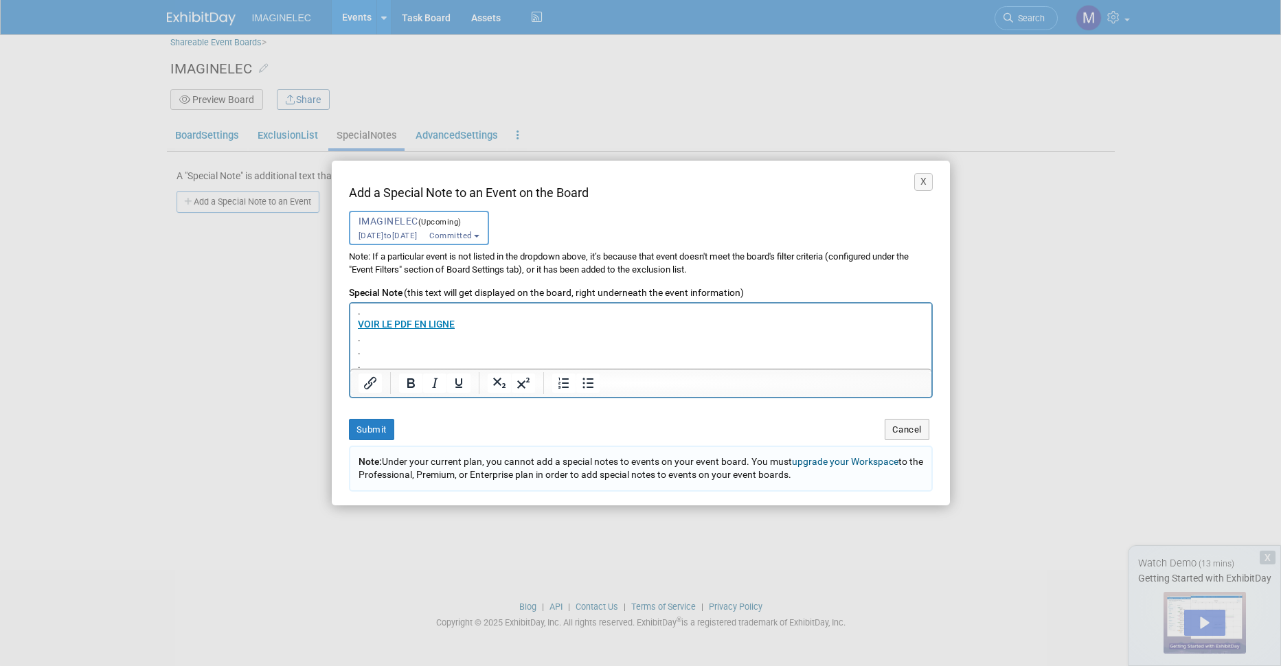
scroll to position [0, 0]
click at [466, 328] on p "." at bounding box center [640, 327] width 567 height 13
click at [364, 427] on button "Submit" at bounding box center [371, 429] width 45 height 21
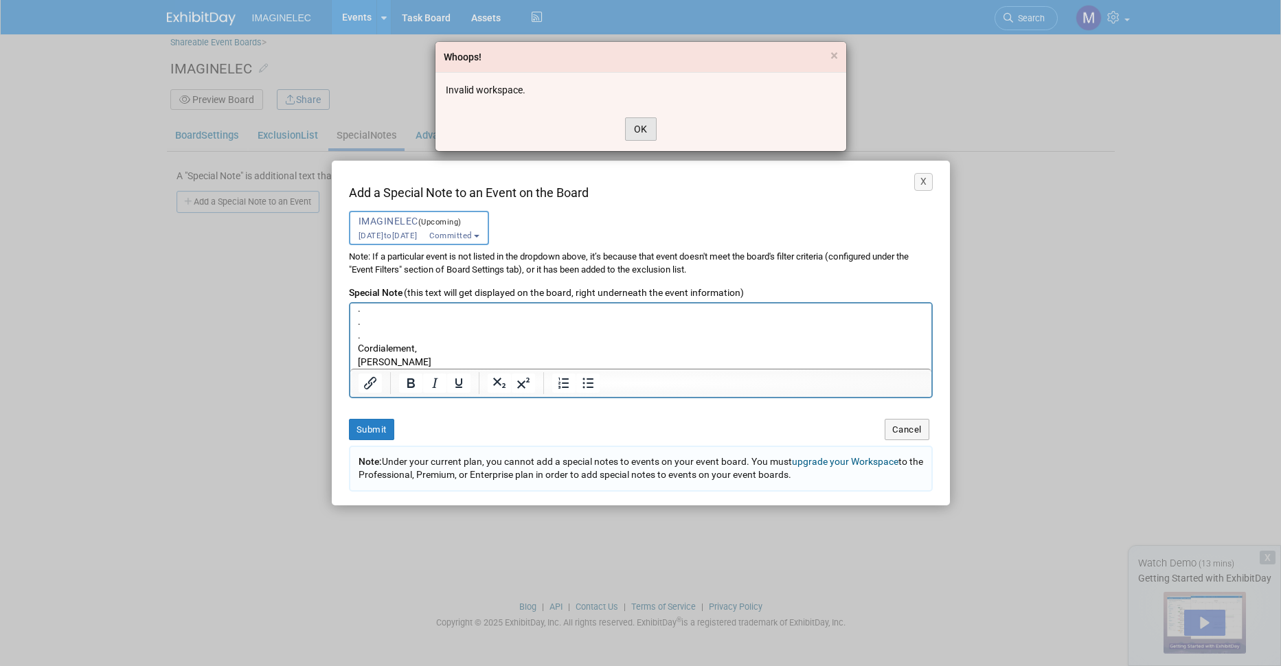
click at [641, 124] on button "OK" at bounding box center [641, 128] width 32 height 23
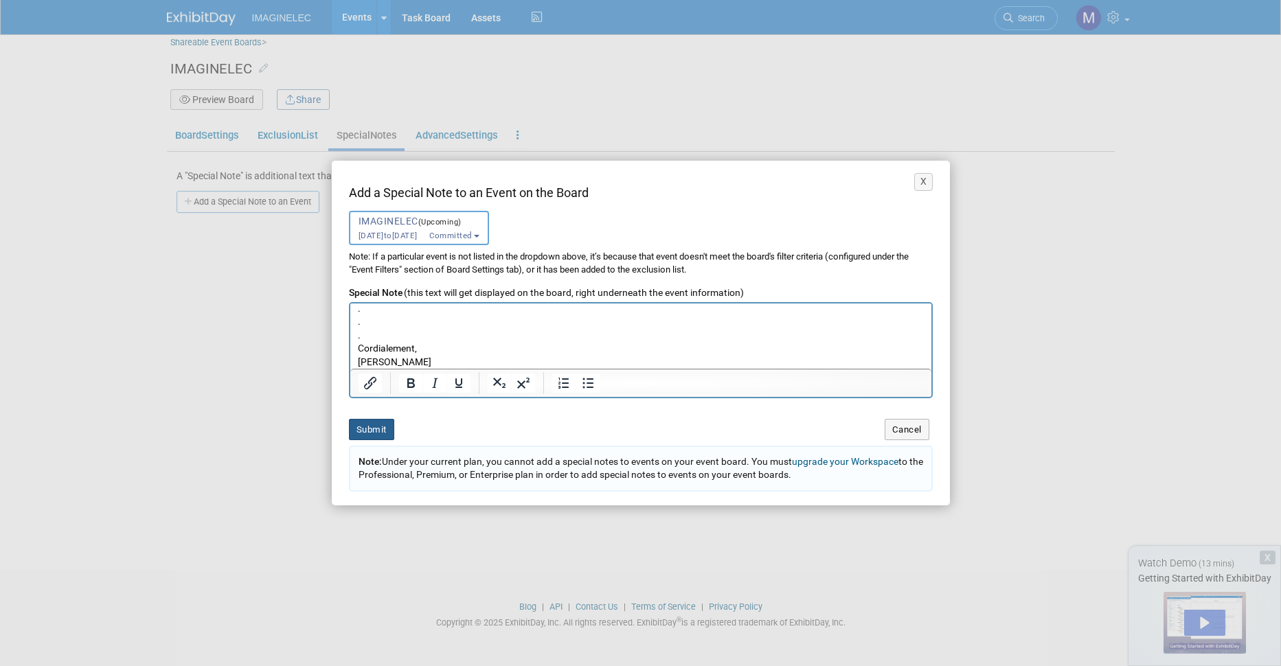
click at [367, 429] on button "Submit" at bounding box center [371, 429] width 45 height 21
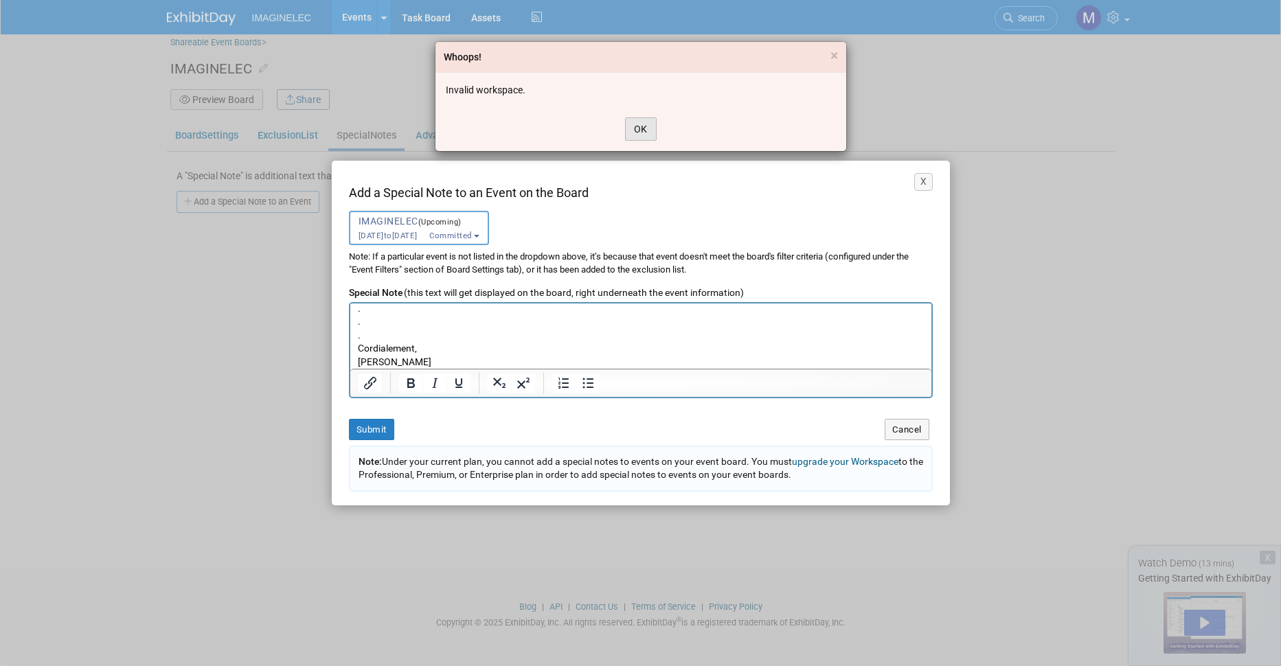
click at [635, 124] on button "OK" at bounding box center [641, 128] width 32 height 23
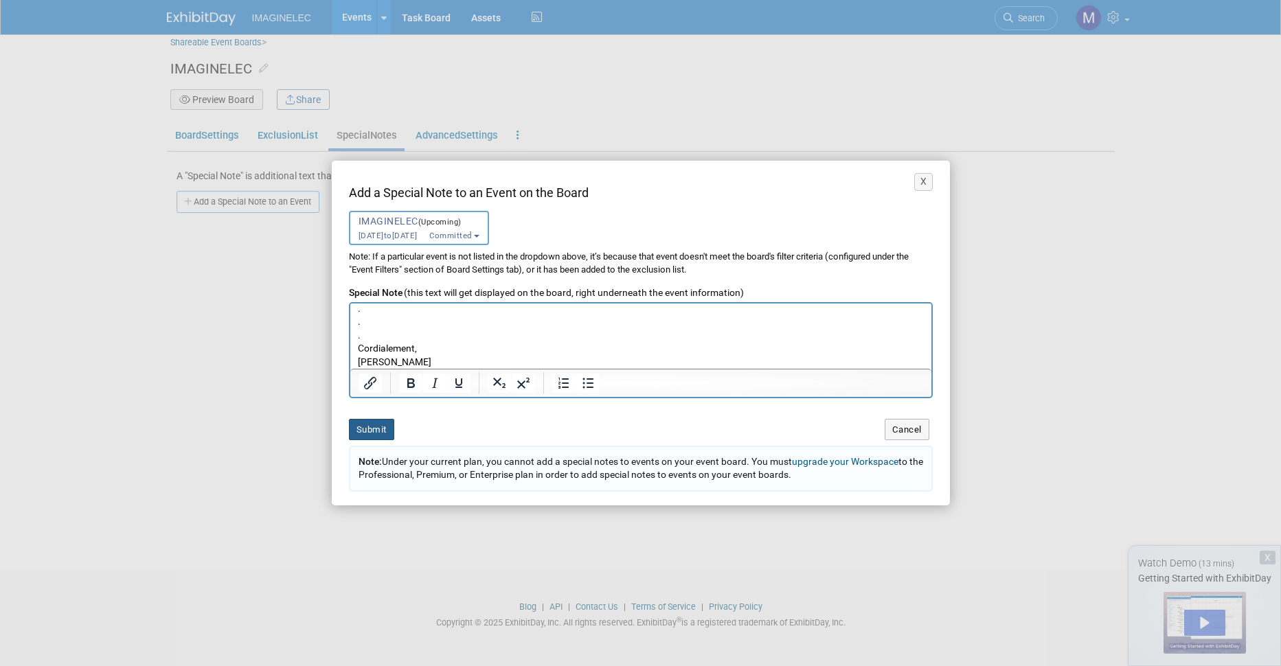
click at [369, 422] on button "Submit" at bounding box center [371, 429] width 45 height 21
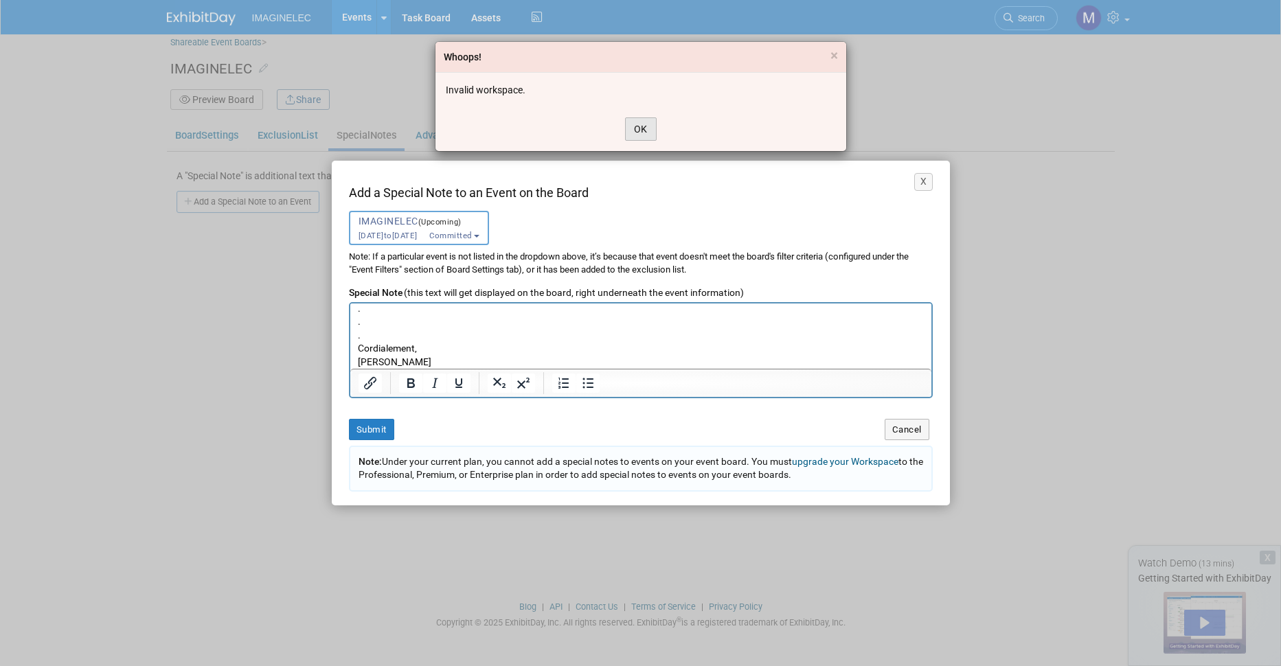
click at [646, 128] on button "OK" at bounding box center [641, 128] width 32 height 23
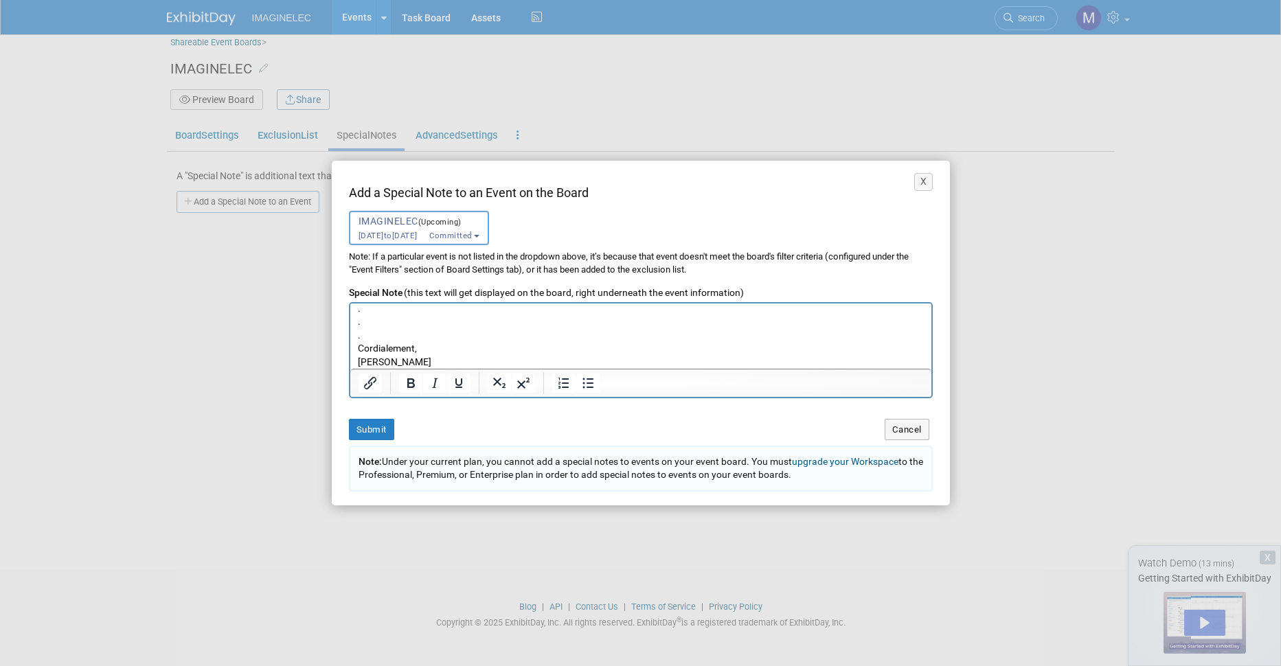
click at [839, 458] on link "upgrade your Workspace" at bounding box center [845, 461] width 106 height 11
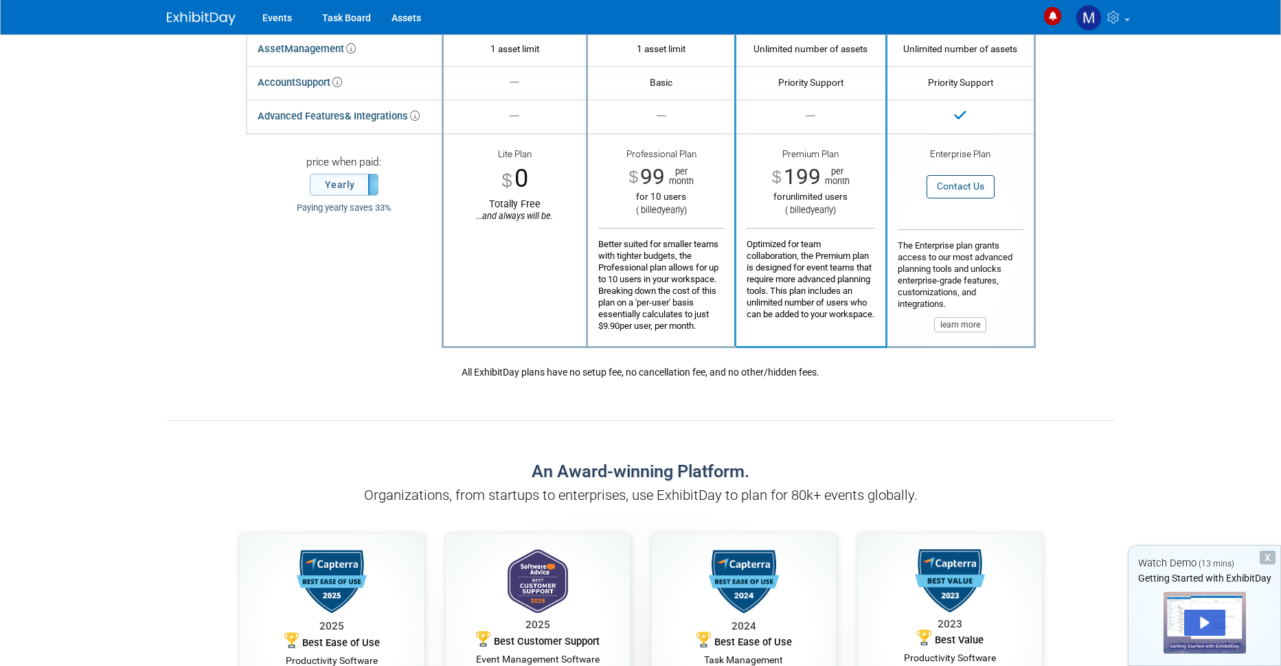
scroll to position [206, 0]
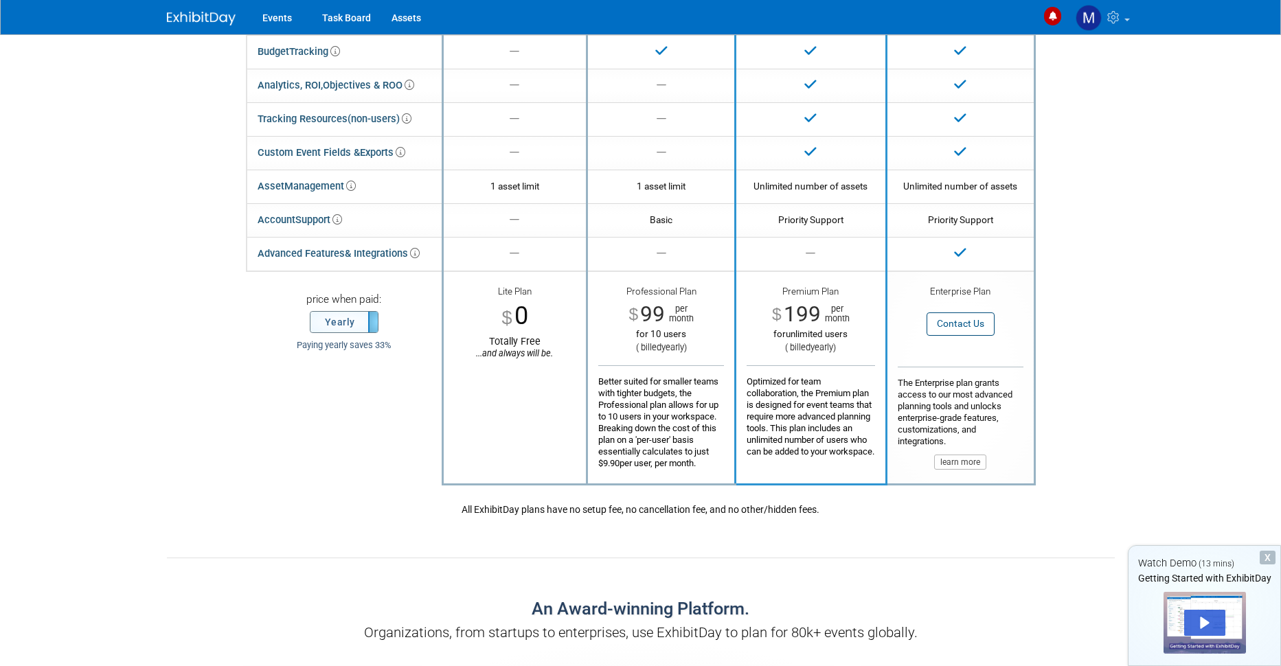
click at [348, 326] on label "Yearly" at bounding box center [343, 322] width 67 height 21
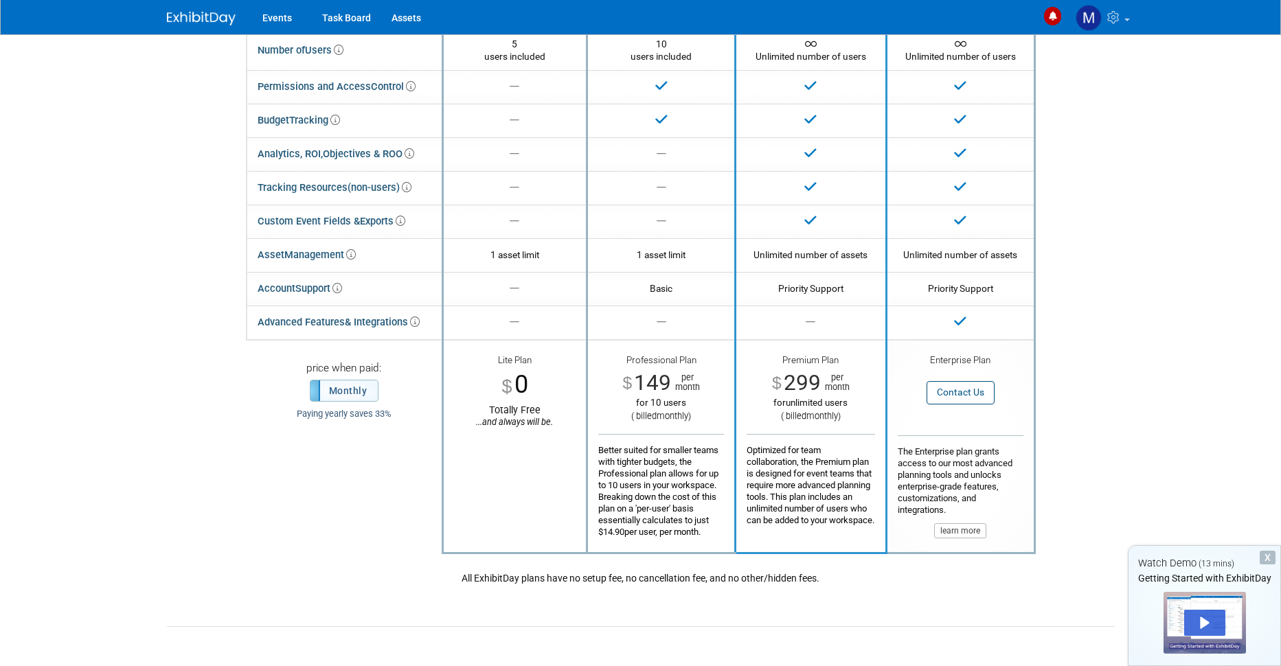
scroll to position [69, 0]
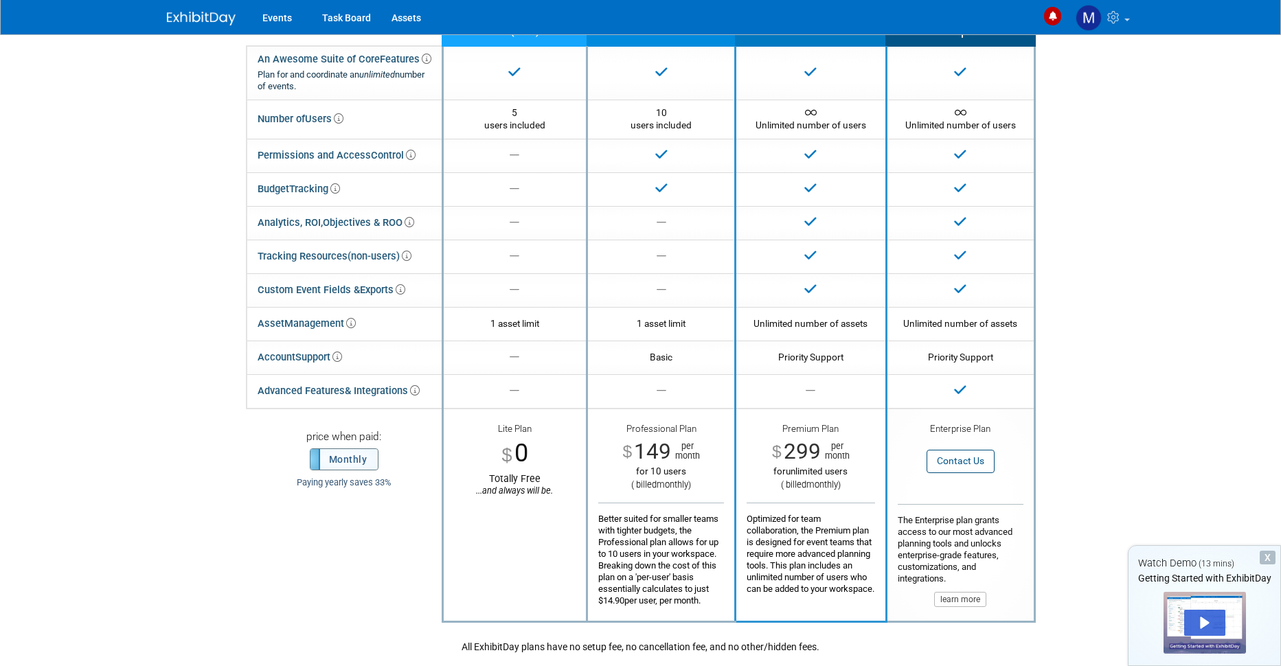
click at [337, 458] on label "Monthly" at bounding box center [343, 459] width 67 height 21
click at [326, 458] on label "Yearly" at bounding box center [343, 459] width 67 height 21
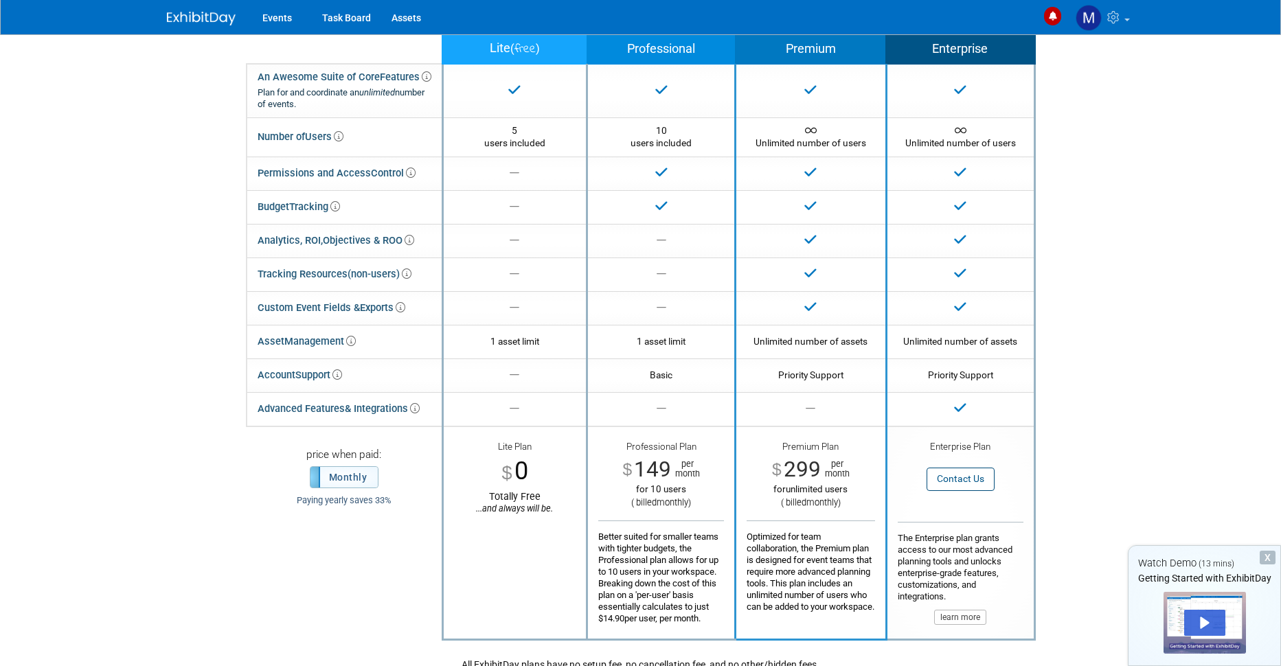
scroll to position [0, 0]
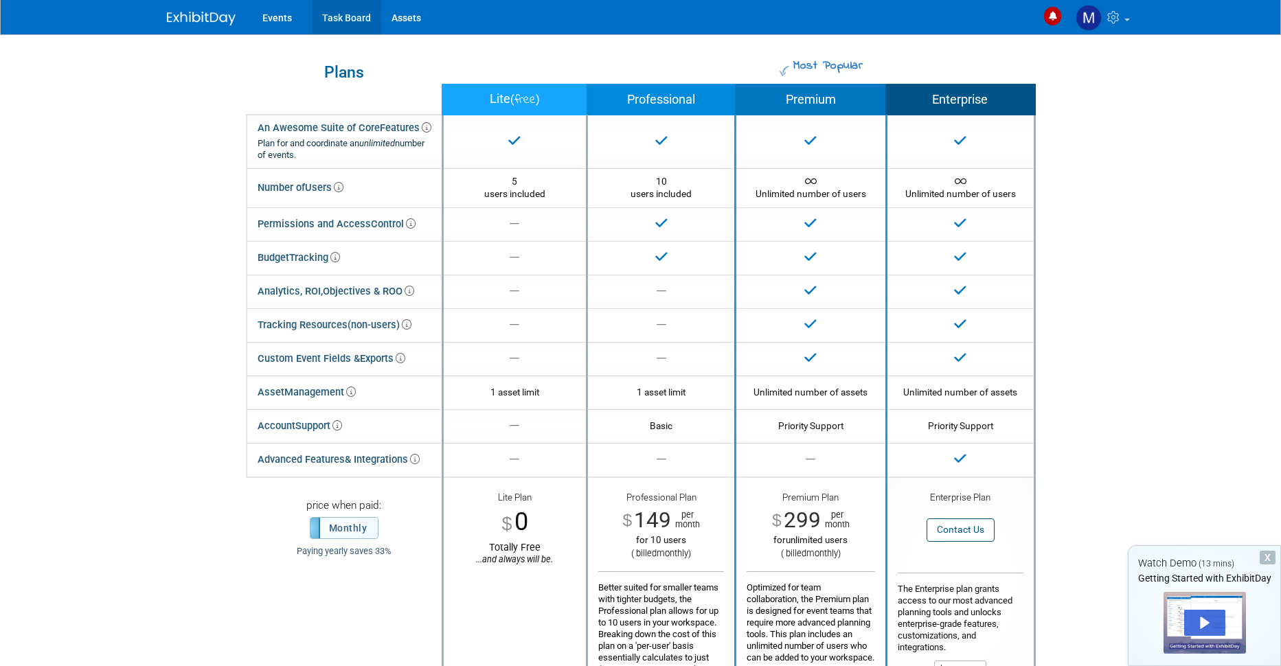
click at [345, 16] on link "Task Board" at bounding box center [346, 17] width 69 height 34
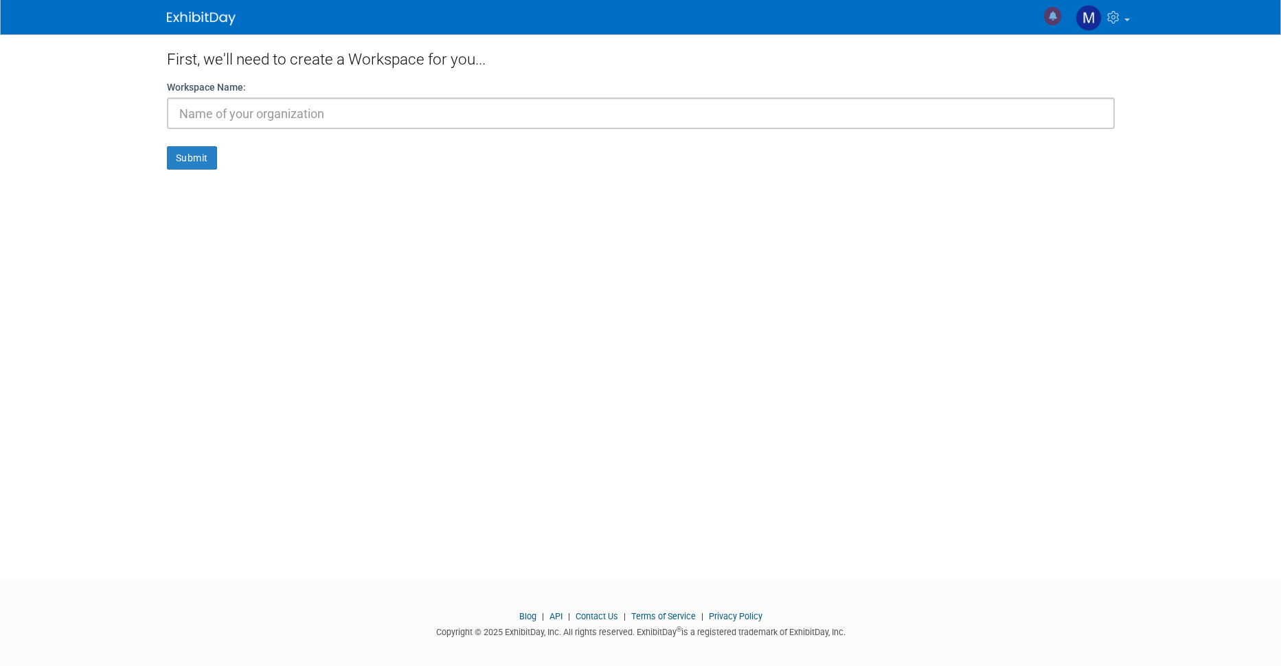
click at [282, 115] on input "text" at bounding box center [641, 114] width 948 height 32
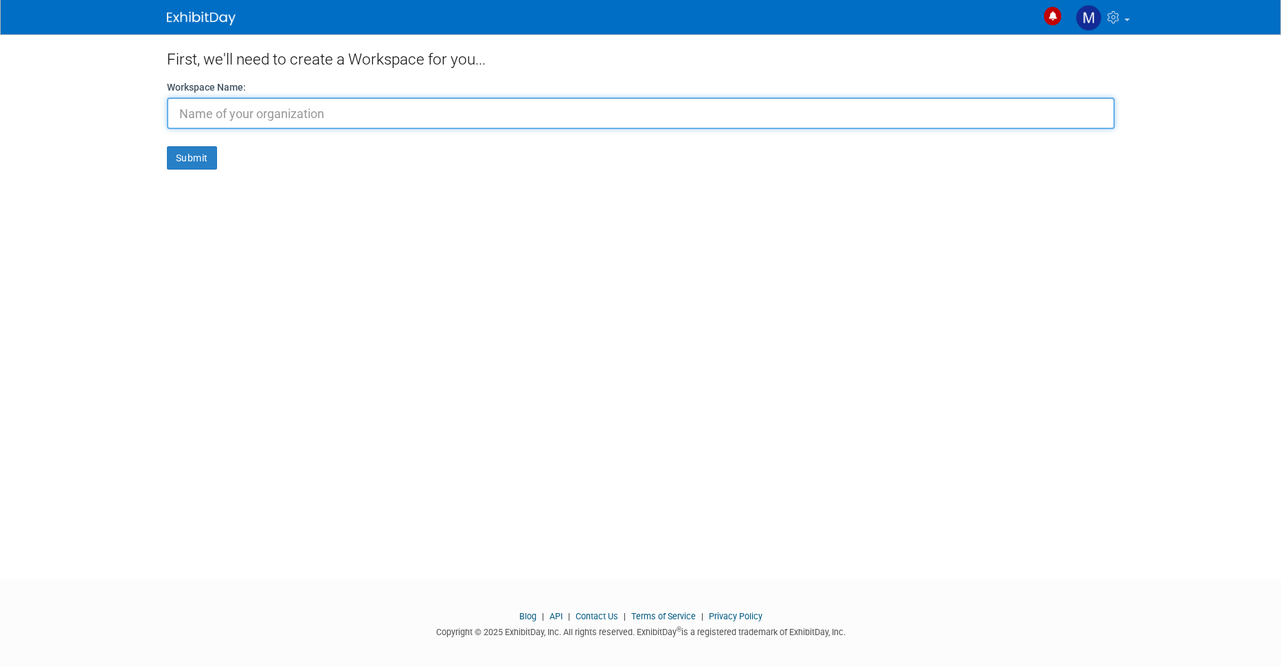
click at [310, 112] on input "text" at bounding box center [641, 114] width 948 height 32
paste input "imaginelec"
type input "imaginelec"
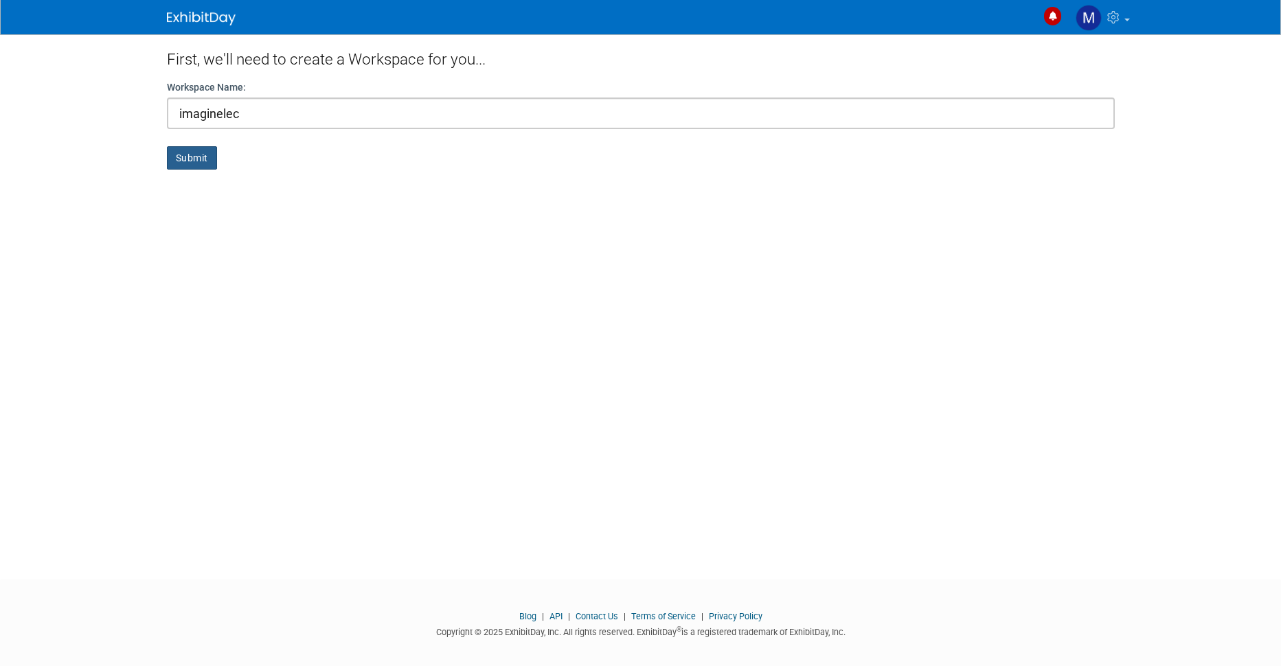
click at [185, 161] on button "Submit" at bounding box center [192, 157] width 50 height 23
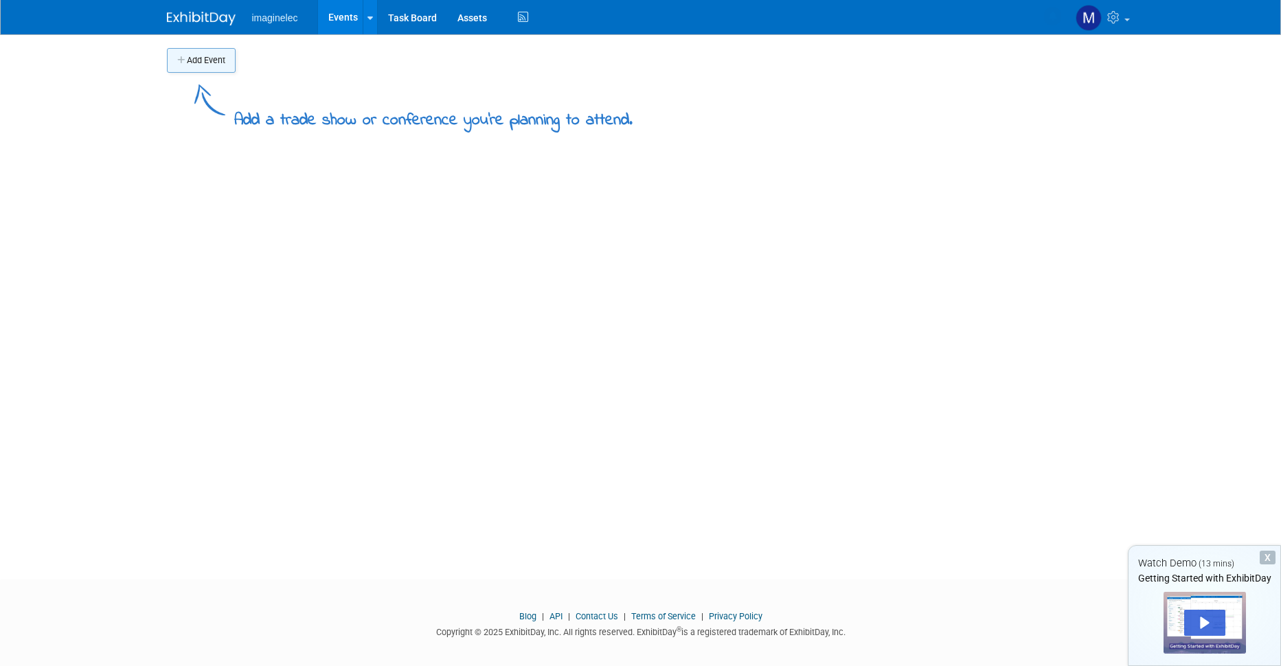
click at [203, 58] on button "Add Event" at bounding box center [201, 60] width 69 height 25
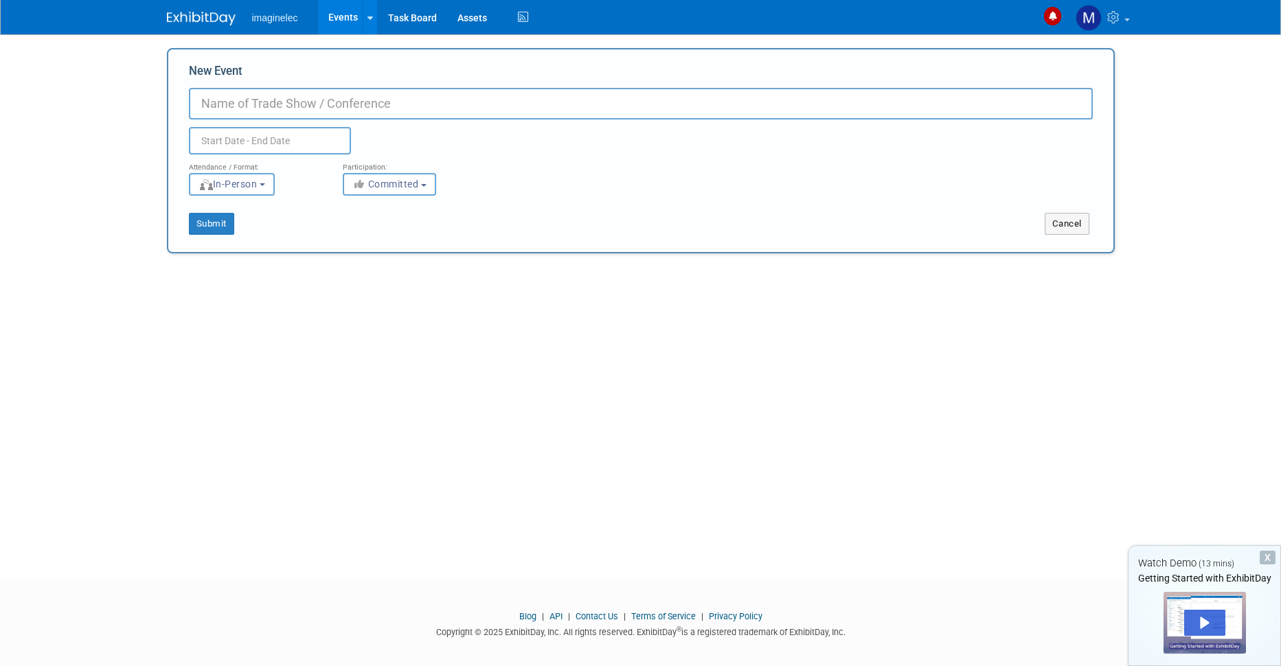
click at [269, 105] on input "New Event" at bounding box center [641, 104] width 904 height 32
type input "NEW"
click at [269, 132] on input "text" at bounding box center [270, 140] width 162 height 27
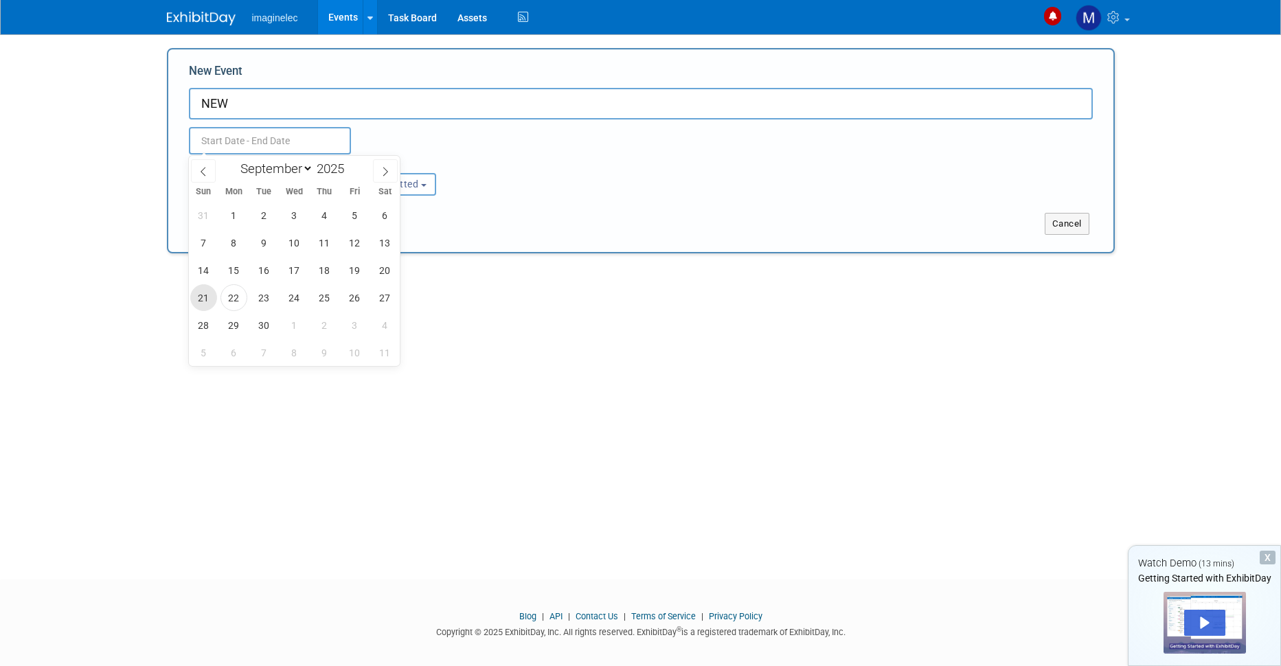
click at [210, 296] on span "21" at bounding box center [203, 297] width 27 height 27
click at [236, 321] on span "29" at bounding box center [233, 325] width 27 height 27
type input "Sep 21, 2025 to Sep 29, 2025"
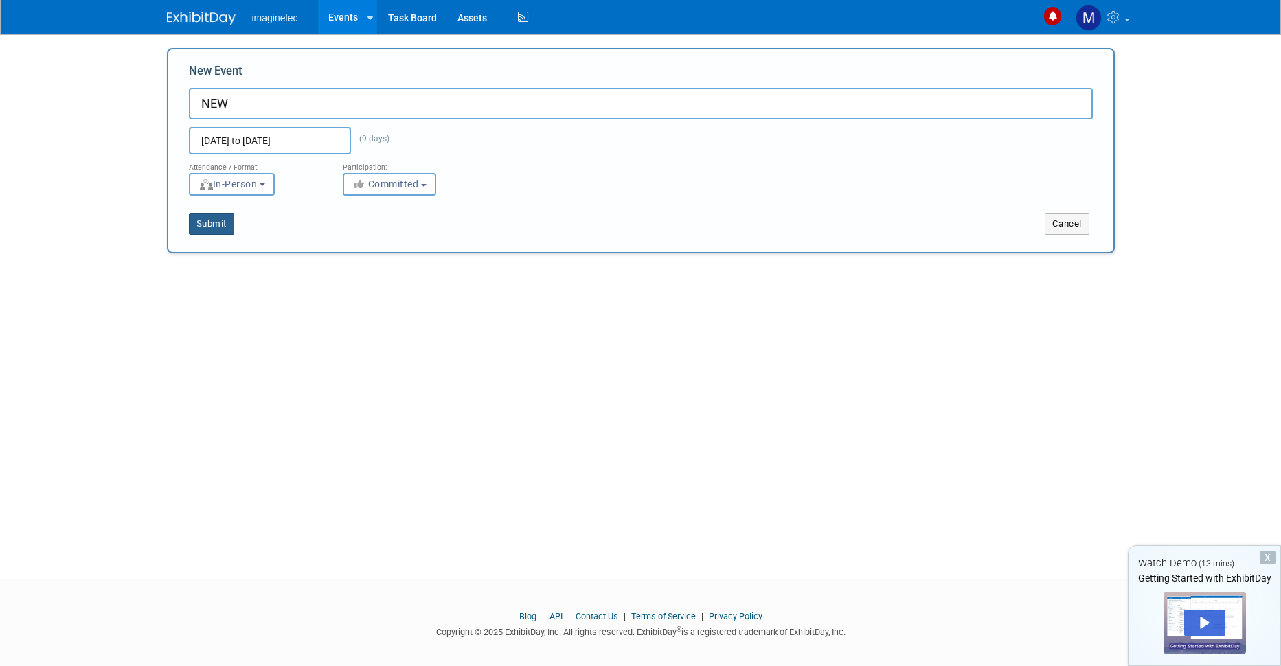
click at [216, 220] on button "Submit" at bounding box center [211, 224] width 45 height 22
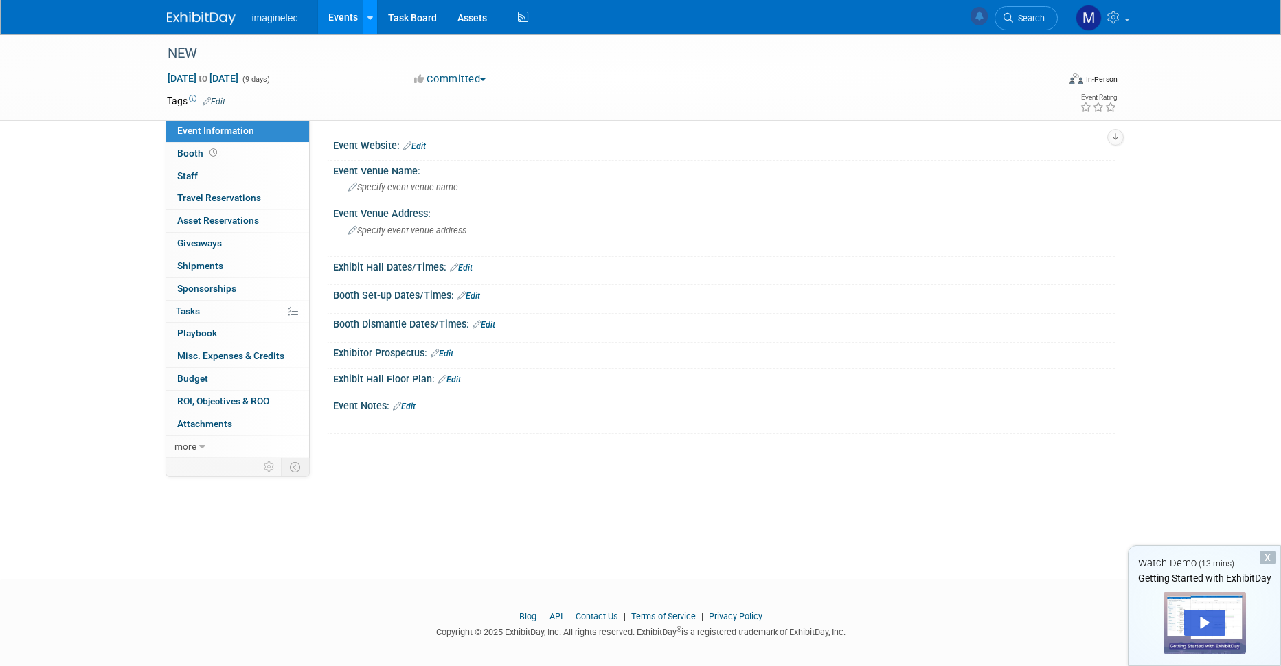
click at [370, 16] on icon at bounding box center [369, 18] width 5 height 9
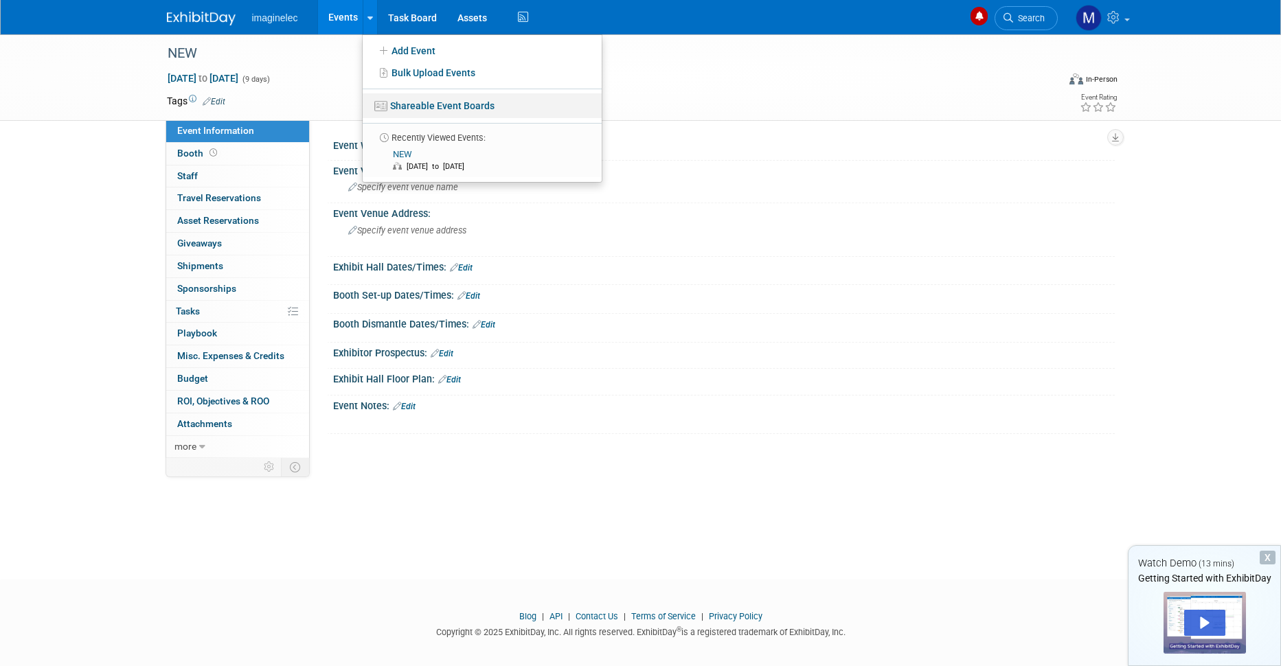
click at [442, 106] on link "Shareable Event Boards" at bounding box center [482, 105] width 239 height 25
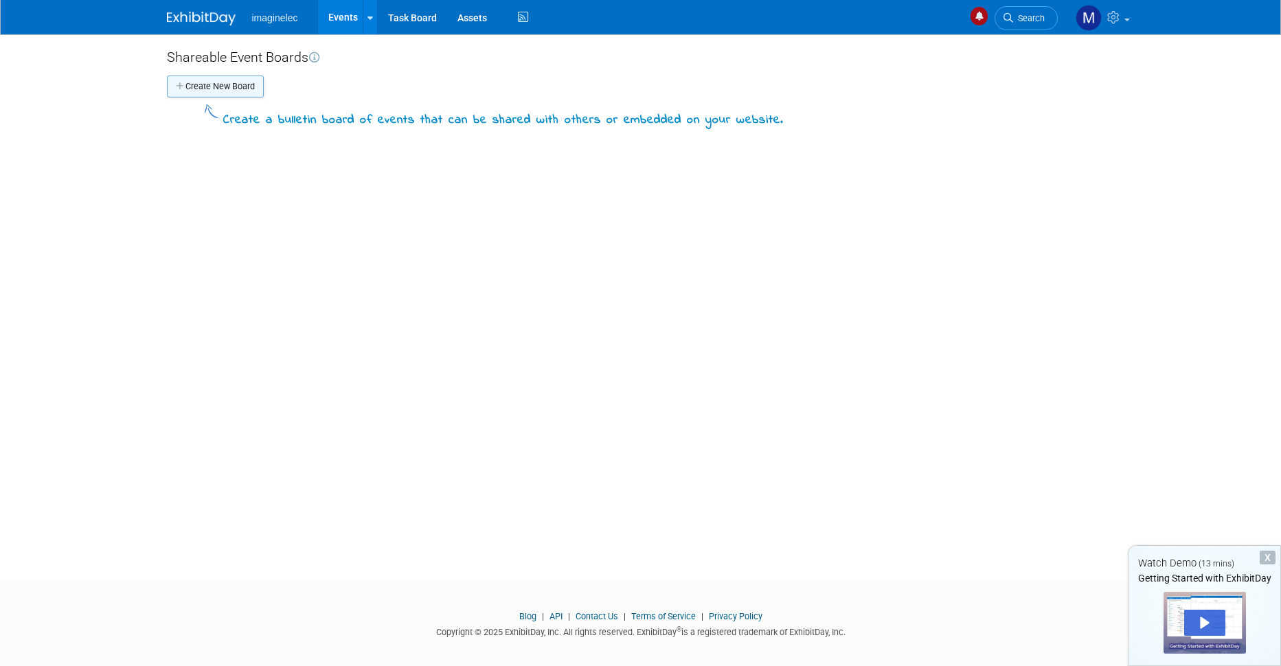
click at [227, 84] on button "Create New Board" at bounding box center [215, 87] width 97 height 22
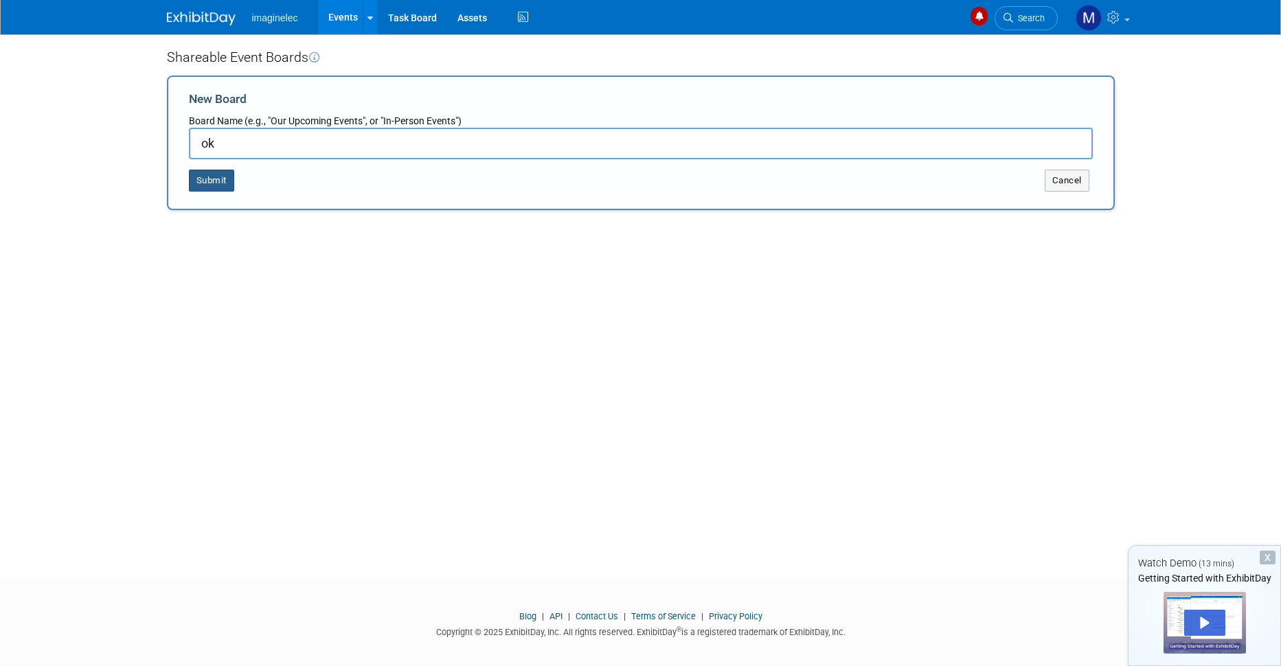
type input "ok"
click at [209, 176] on button "Submit" at bounding box center [211, 181] width 45 height 22
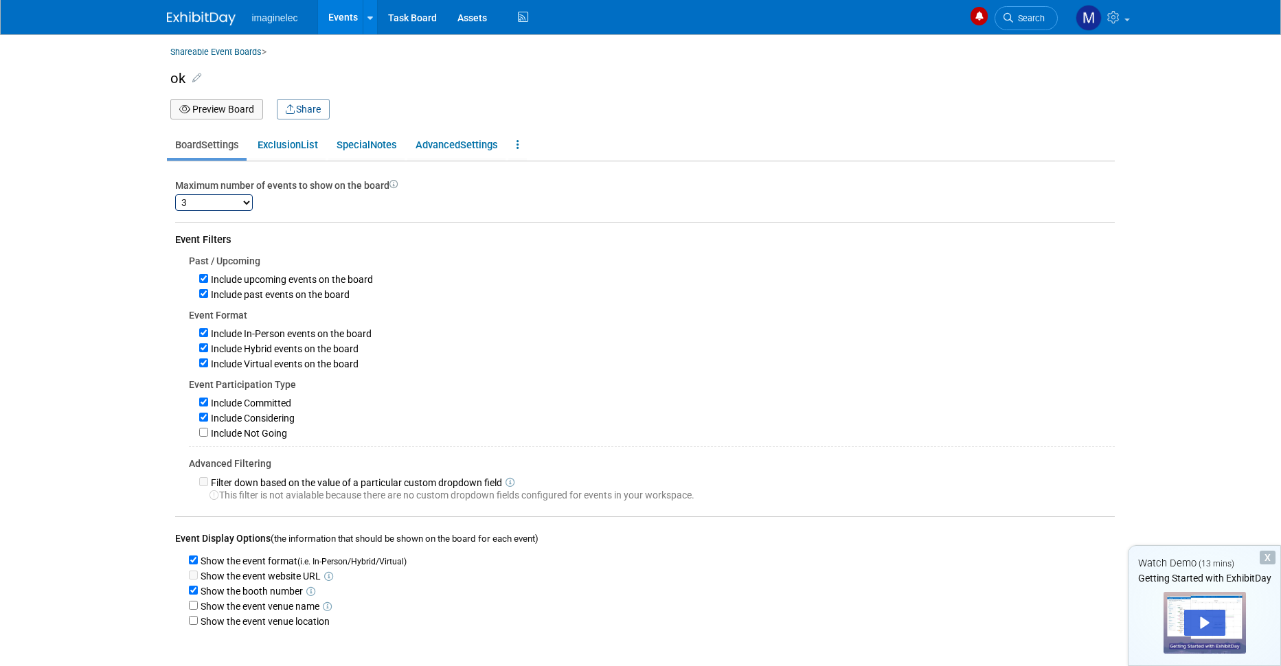
click at [238, 205] on select "1 2 3 4 5 6 7 8 9 10 11 12 13 14 15 16 17 18 19 20 21 22 23 24 25 26 27 28 29 3…" at bounding box center [214, 202] width 78 height 16
select select "1"
click at [175, 194] on select "1 2 3 4 5 6 7 8 9 10 11 12 13 14 15 16 17 18 19 20 21 22 23 24 25 26 27 28 29 3…" at bounding box center [214, 202] width 78 height 16
click at [378, 143] on link "Special Notes" at bounding box center [366, 145] width 76 height 26
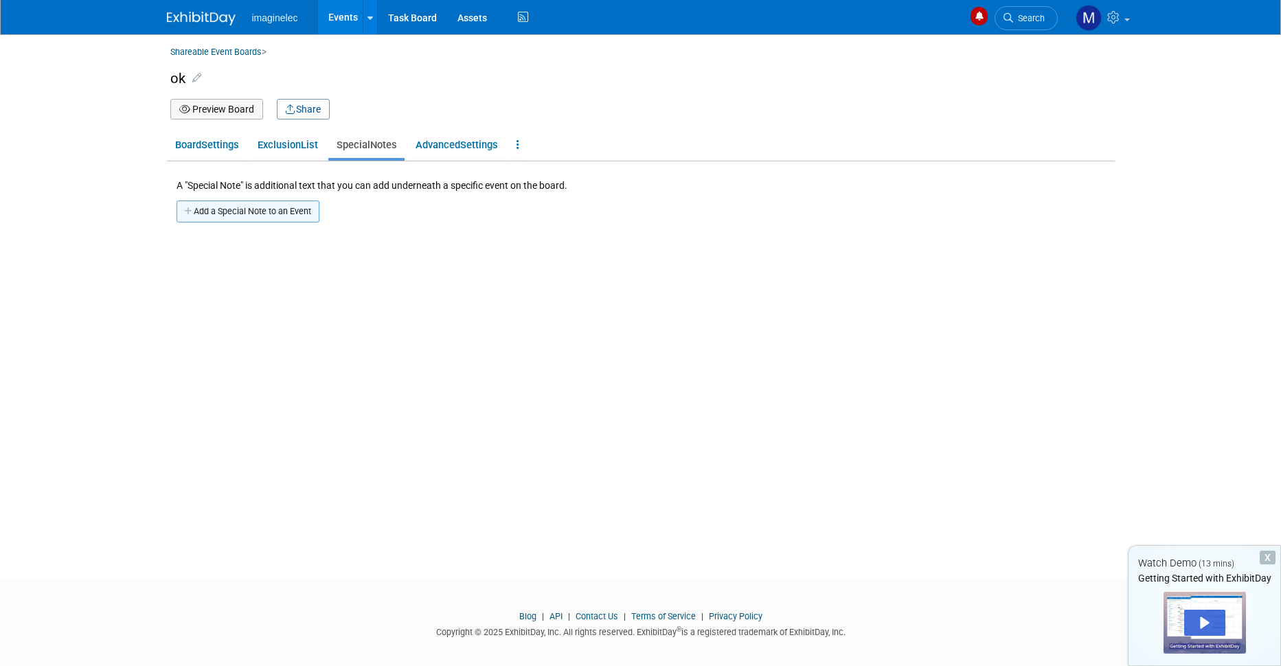
click at [260, 209] on button "Add a Special Note to an Event" at bounding box center [248, 212] width 143 height 22
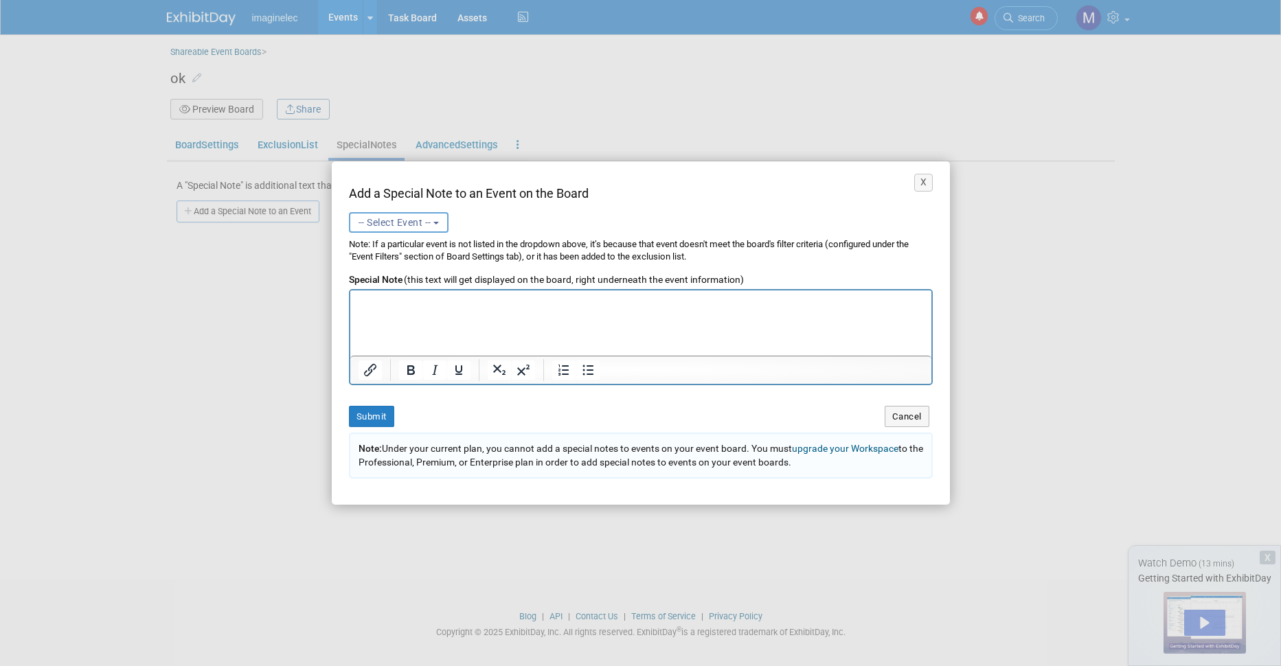
click at [470, 446] on span "Note: Under your current plan, you cannot add a special notes to events on your…" at bounding box center [640, 455] width 565 height 25
click at [832, 448] on link "upgrade your Workspace" at bounding box center [845, 448] width 106 height 11
